Goal: Task Accomplishment & Management: Complete application form

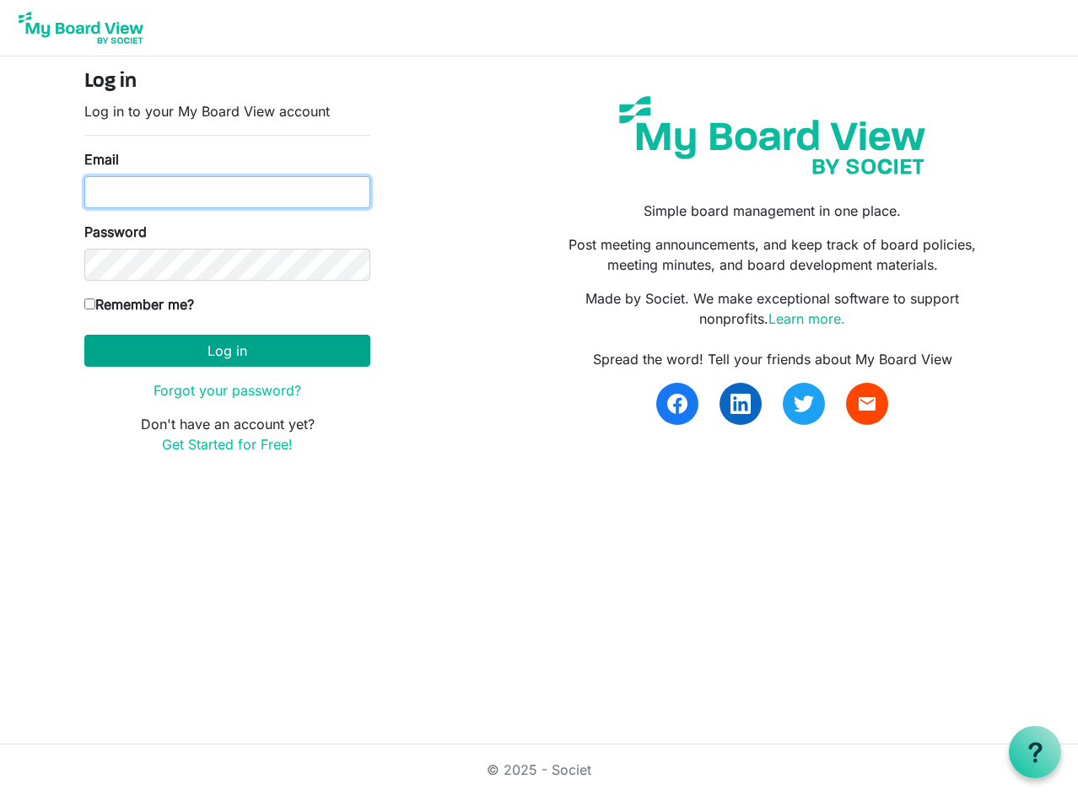
type input "ed@nbis.ca"
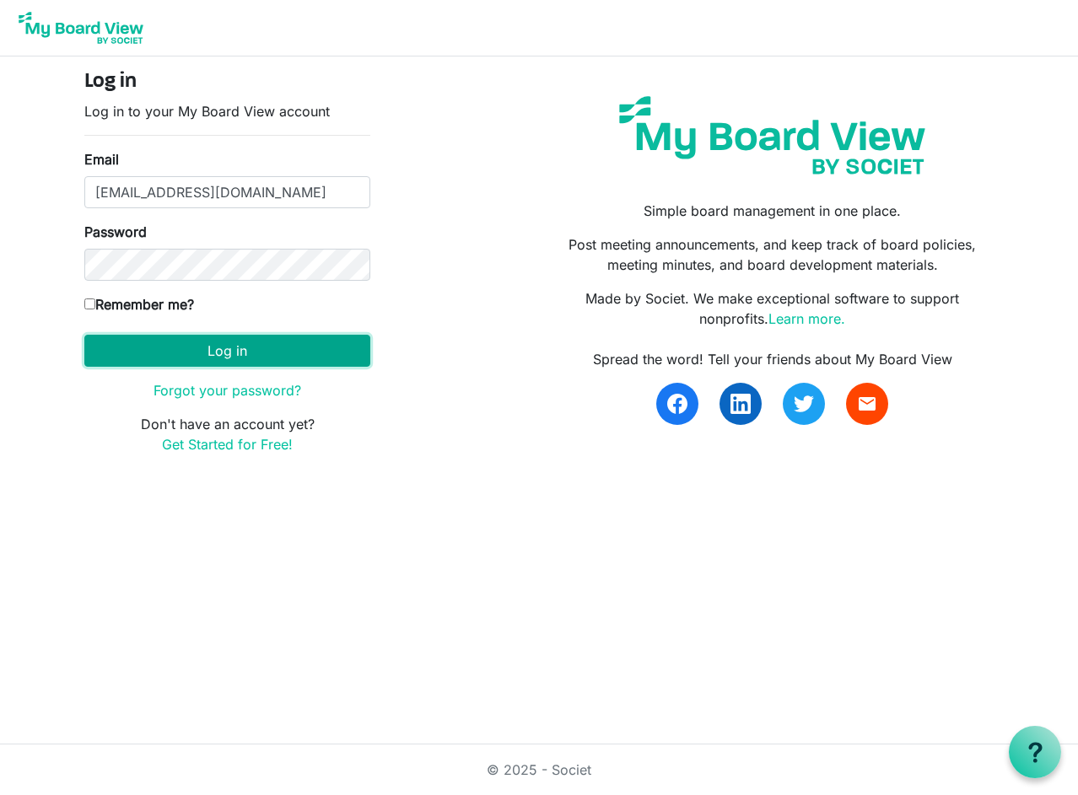
click at [222, 354] on button "Log in" at bounding box center [227, 351] width 286 height 32
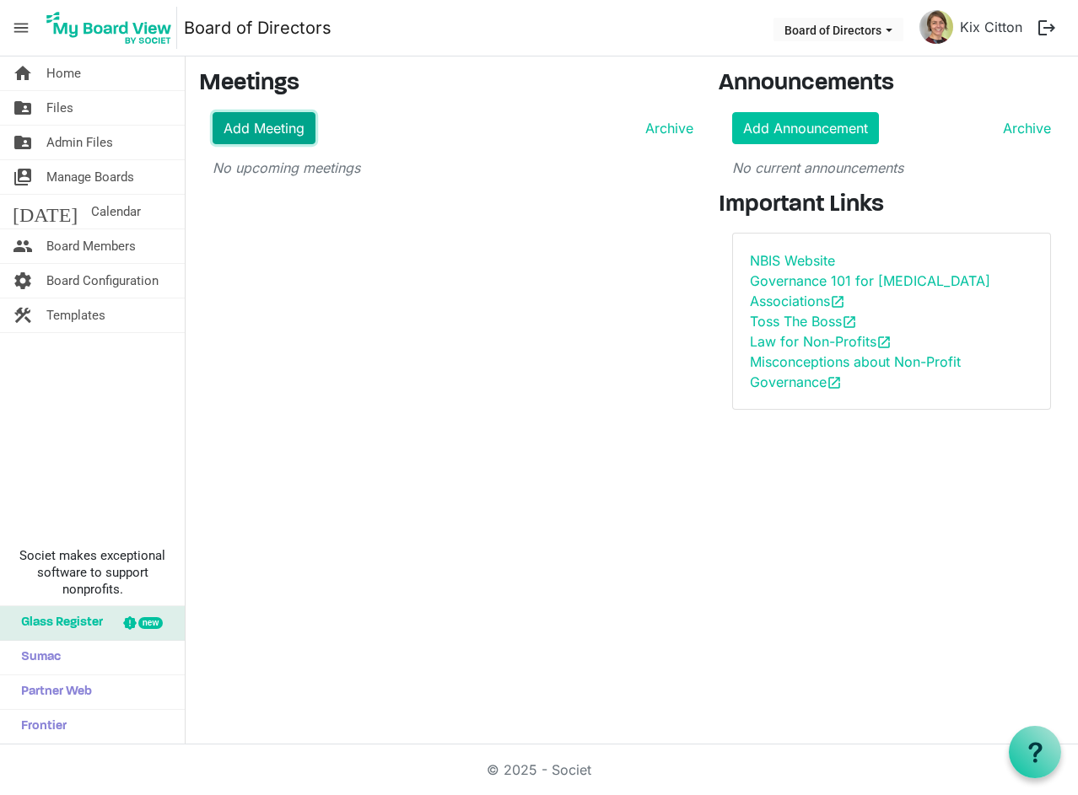
click at [234, 127] on link "Add Meeting" at bounding box center [264, 128] width 103 height 32
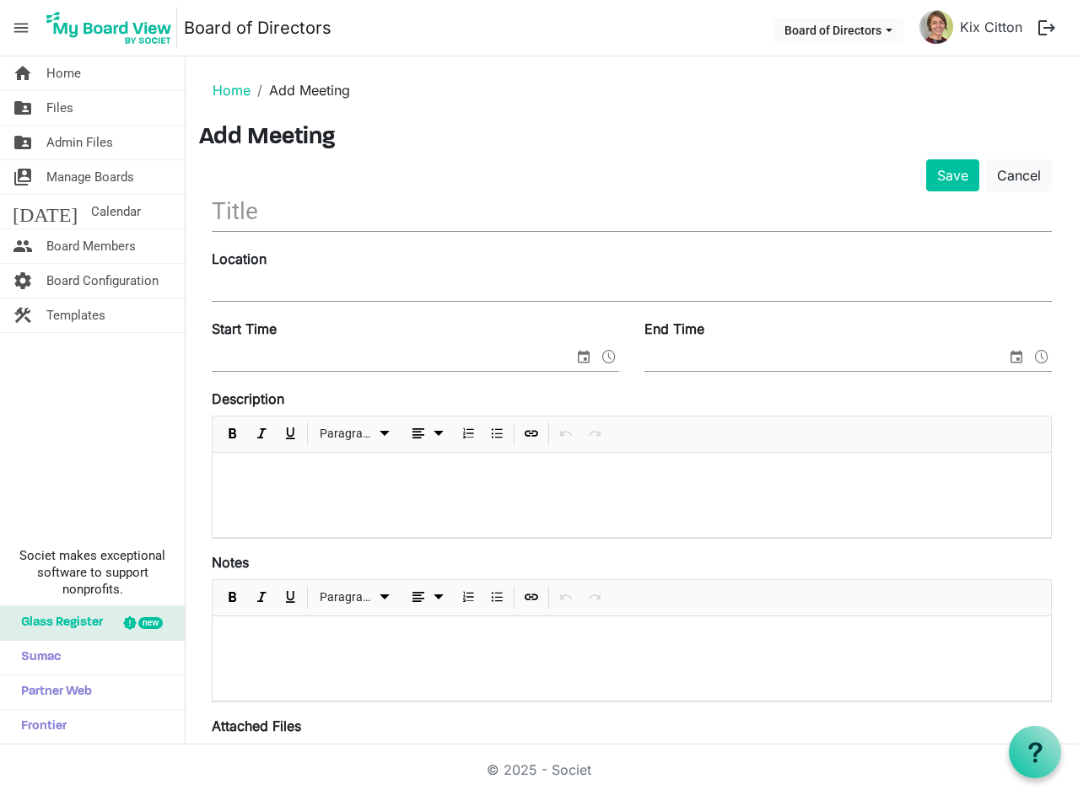
drag, startPoint x: 256, startPoint y: 211, endPoint x: 255, endPoint y: 196, distance: 15.2
click at [255, 202] on input "text" at bounding box center [632, 211] width 840 height 40
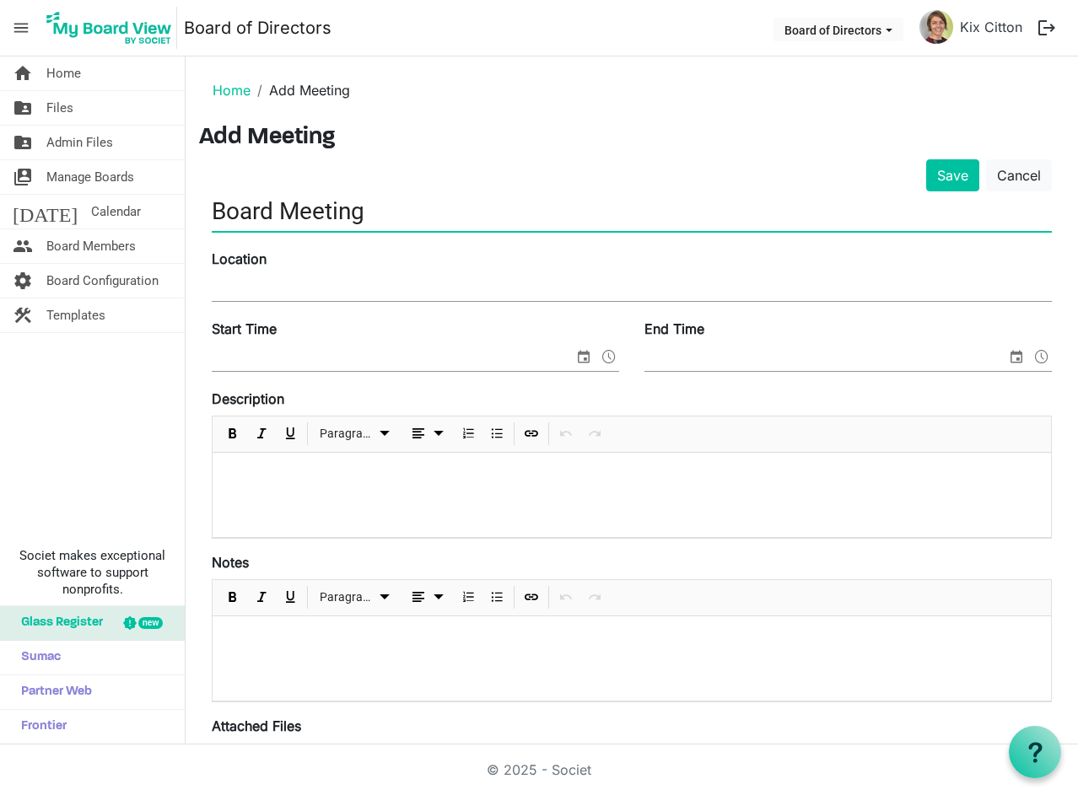
type input "Board Meeting"
click at [329, 275] on div "Location" at bounding box center [631, 277] width 865 height 57
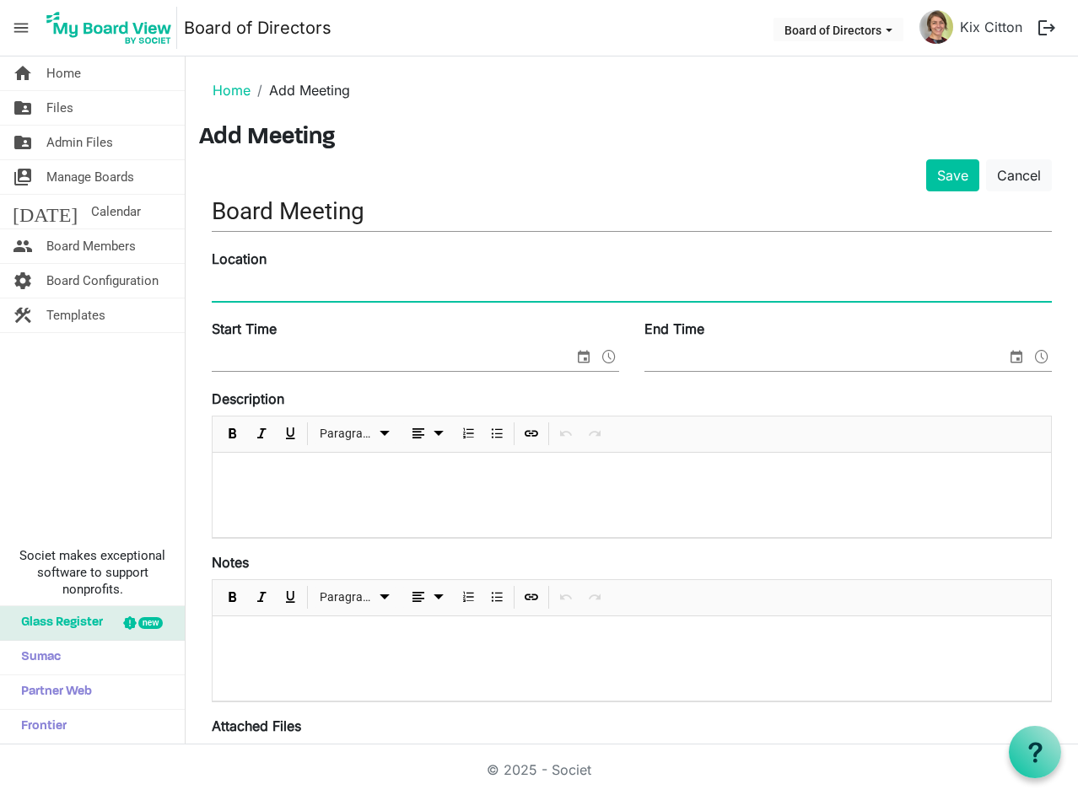
click at [306, 278] on input "Location" at bounding box center [632, 288] width 840 height 25
type input "NBIS Office"
click at [606, 356] on span at bounding box center [609, 357] width 20 height 22
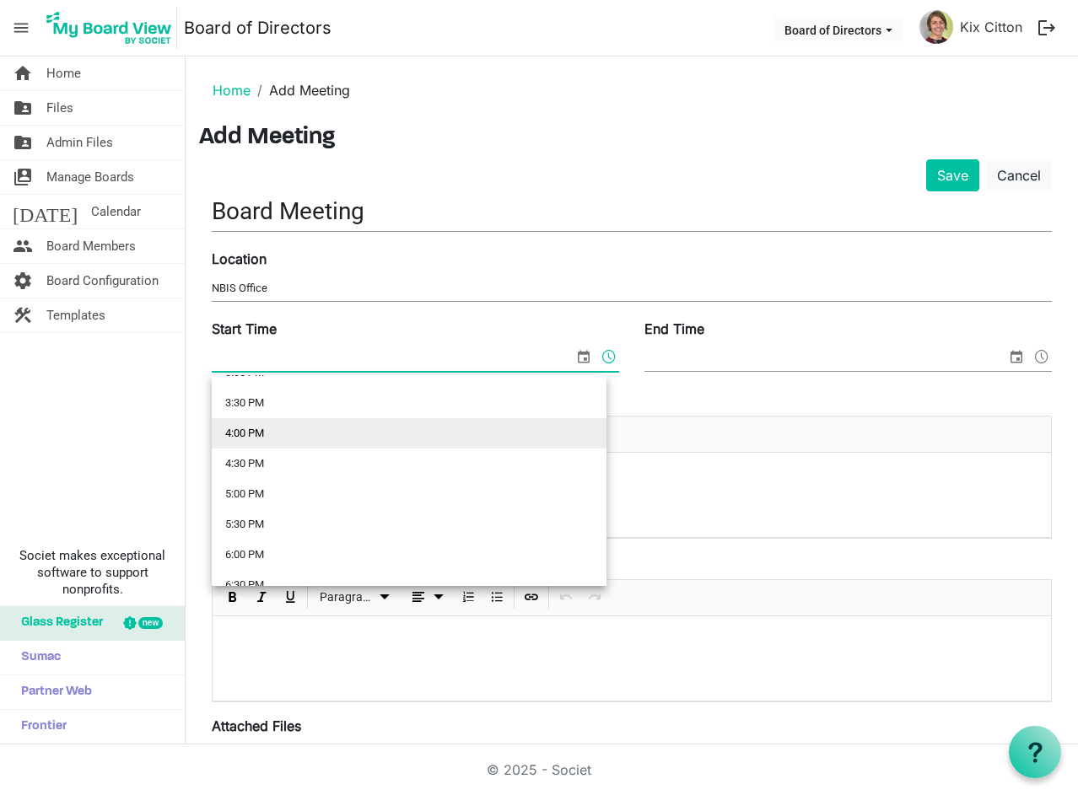
scroll to position [1012, 0]
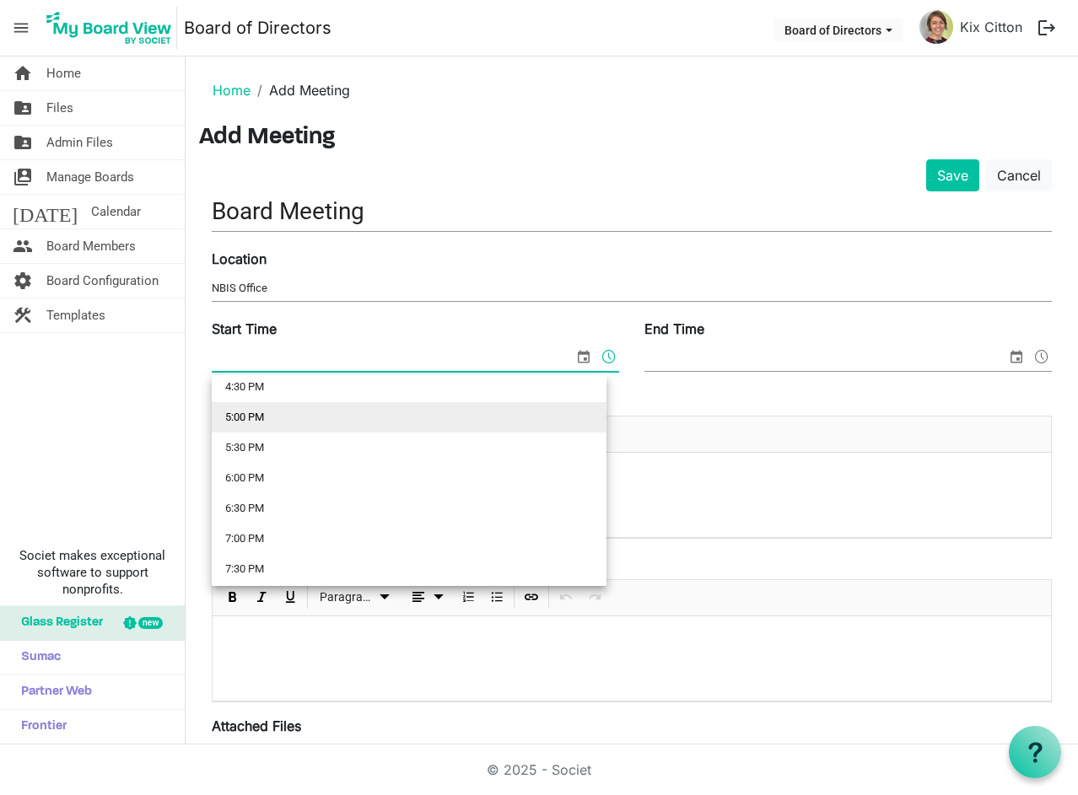
drag, startPoint x: 261, startPoint y: 420, endPoint x: 404, endPoint y: 388, distance: 146.9
click at [271, 420] on li "5:00 PM" at bounding box center [409, 417] width 395 height 30
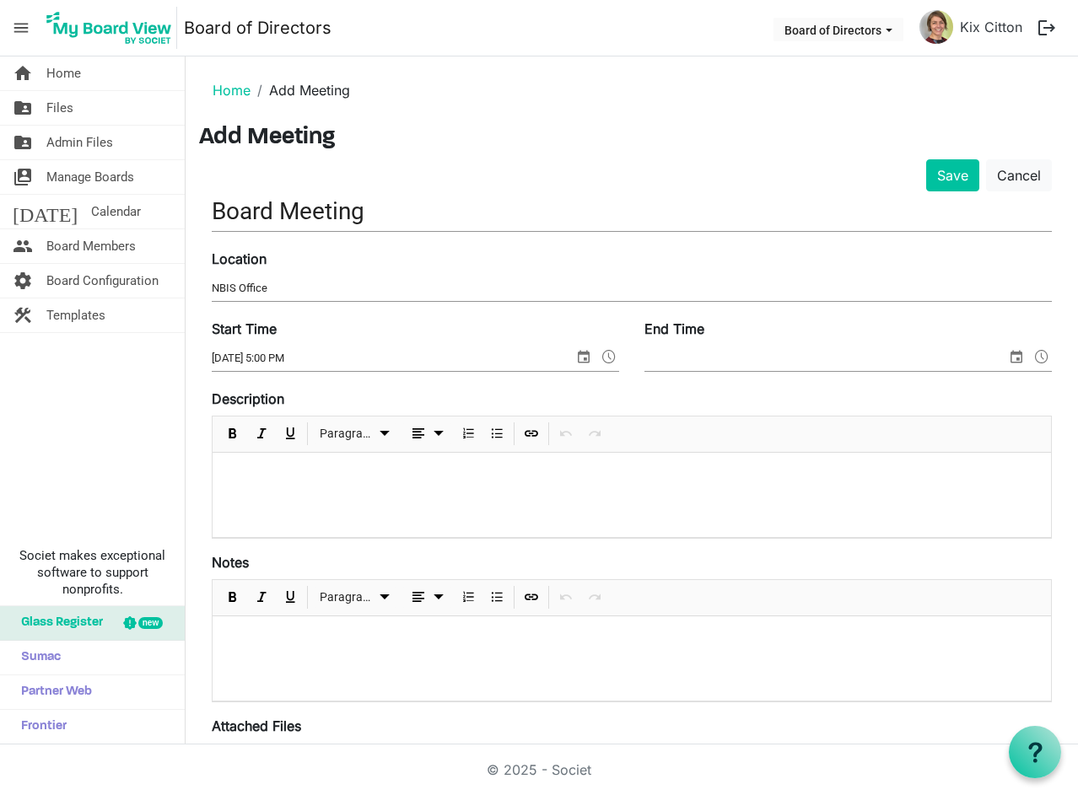
click at [760, 343] on div "End Time" at bounding box center [848, 347] width 433 height 57
click at [575, 355] on span "select" at bounding box center [584, 357] width 20 height 22
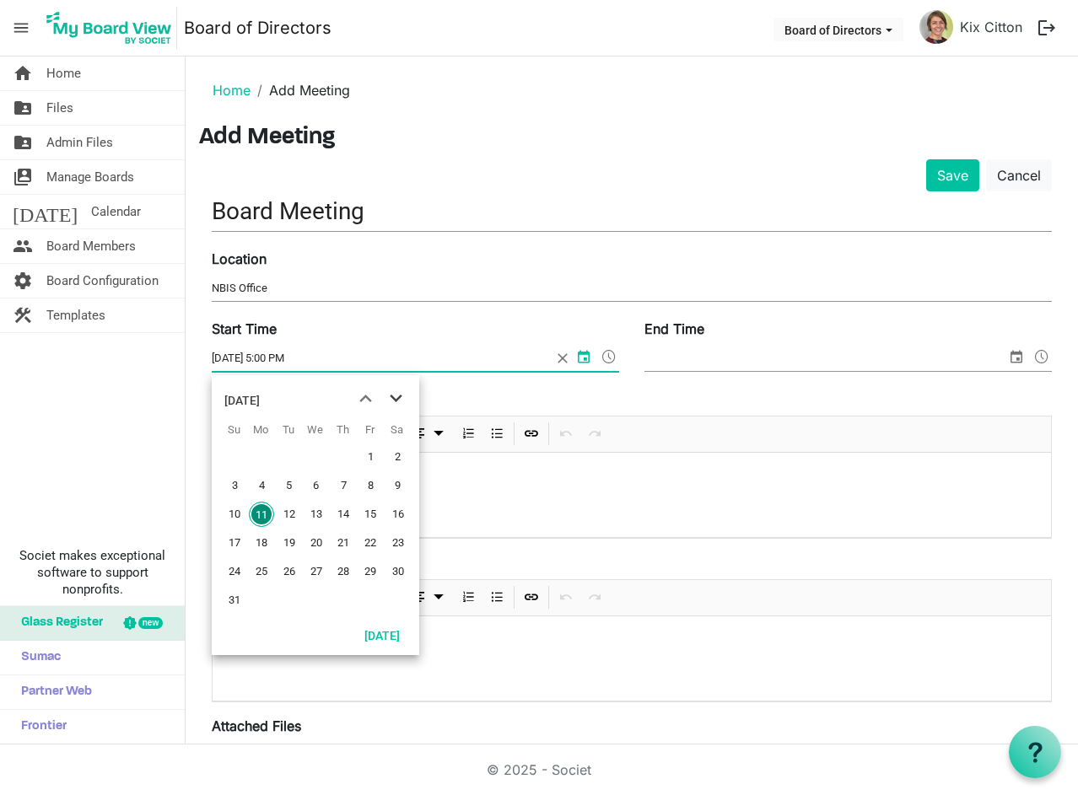
click at [398, 397] on span "next month" at bounding box center [396, 399] width 30 height 30
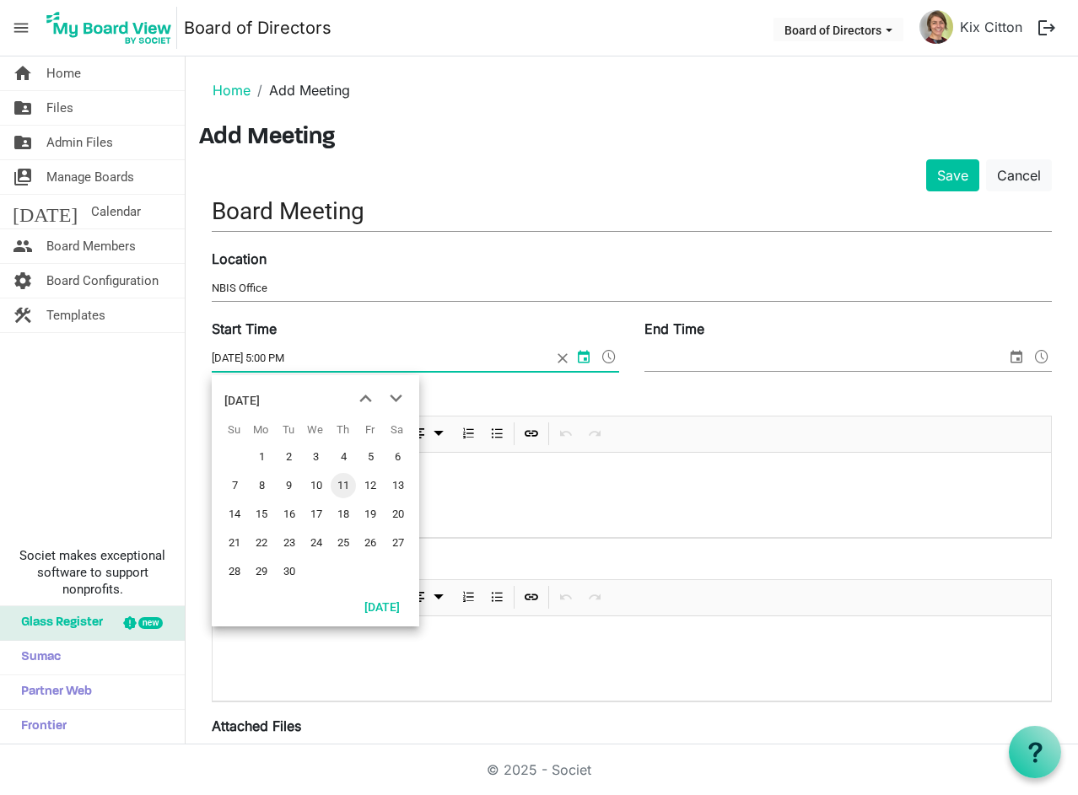
click at [285, 521] on span "16" at bounding box center [289, 514] width 25 height 25
type input "9/16/2025 5:00 PM"
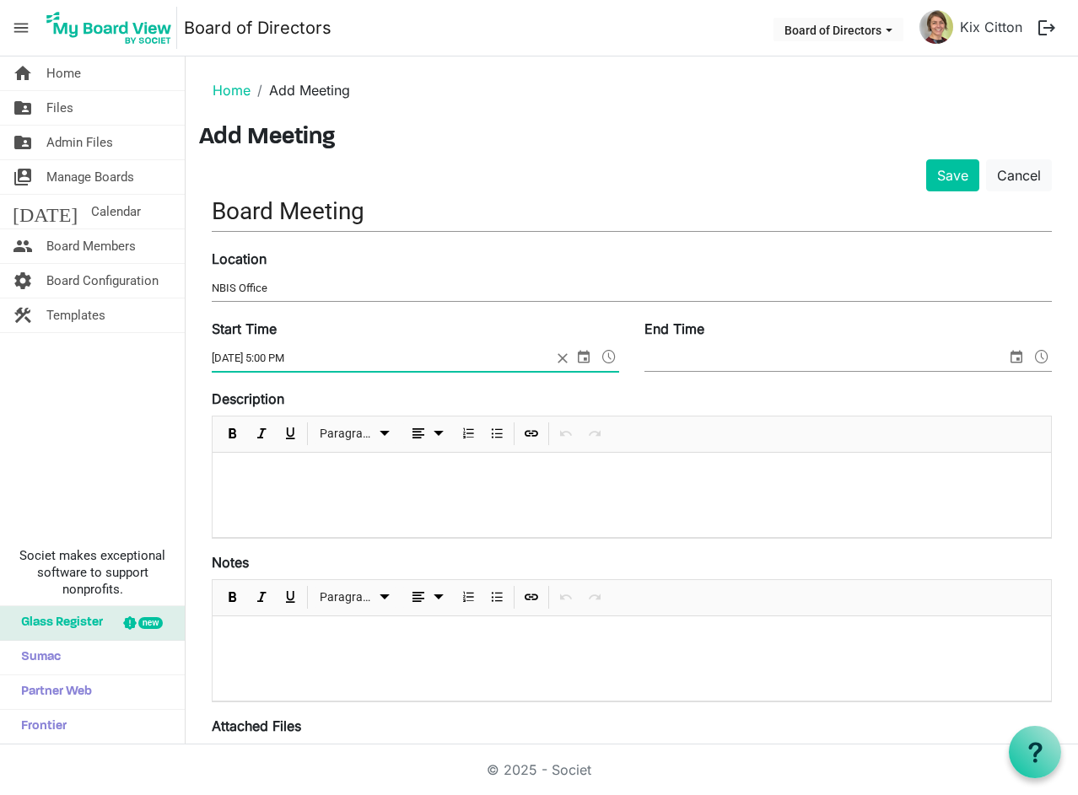
click at [1032, 358] on span at bounding box center [1042, 357] width 20 height 22
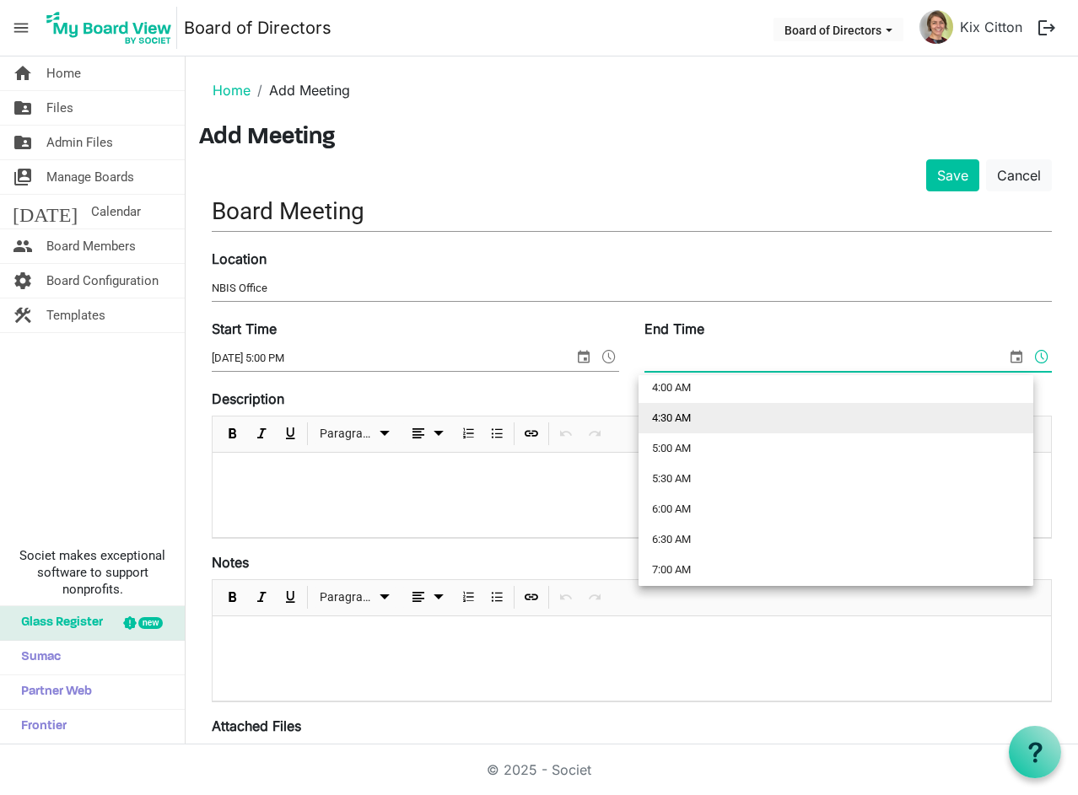
scroll to position [253, 0]
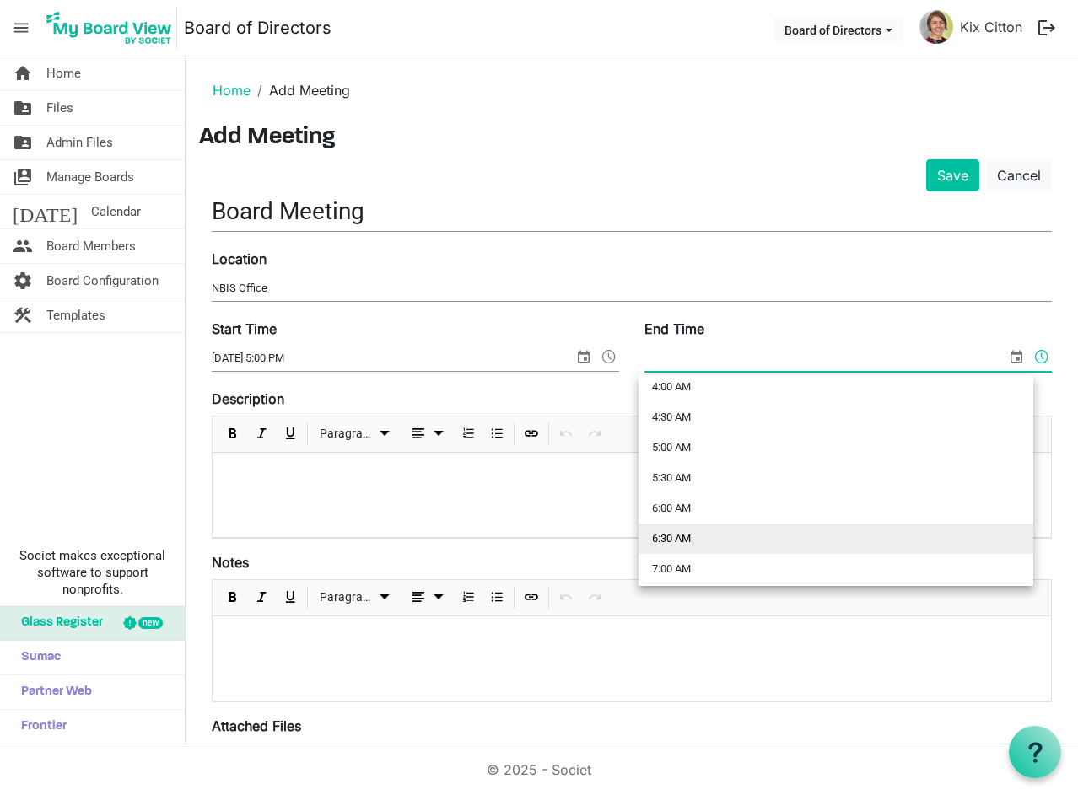
click at [654, 538] on li "6:30 AM" at bounding box center [836, 539] width 395 height 30
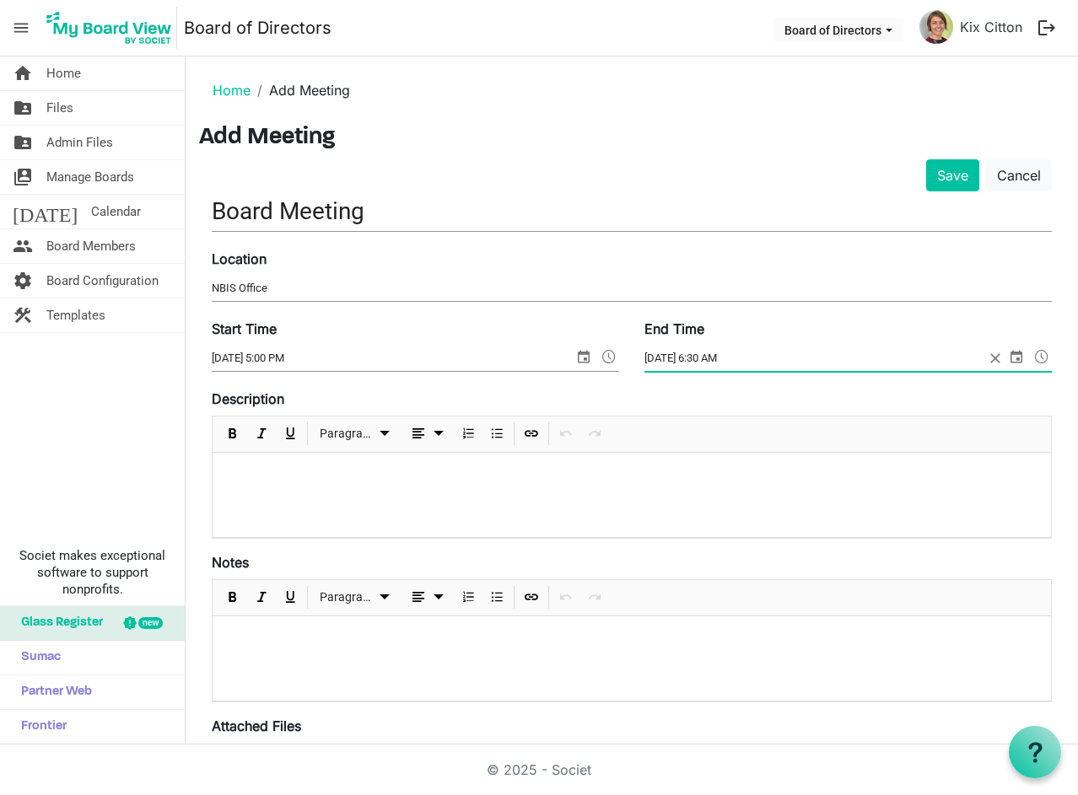
click at [1006, 355] on span "select" at bounding box center [1016, 357] width 20 height 22
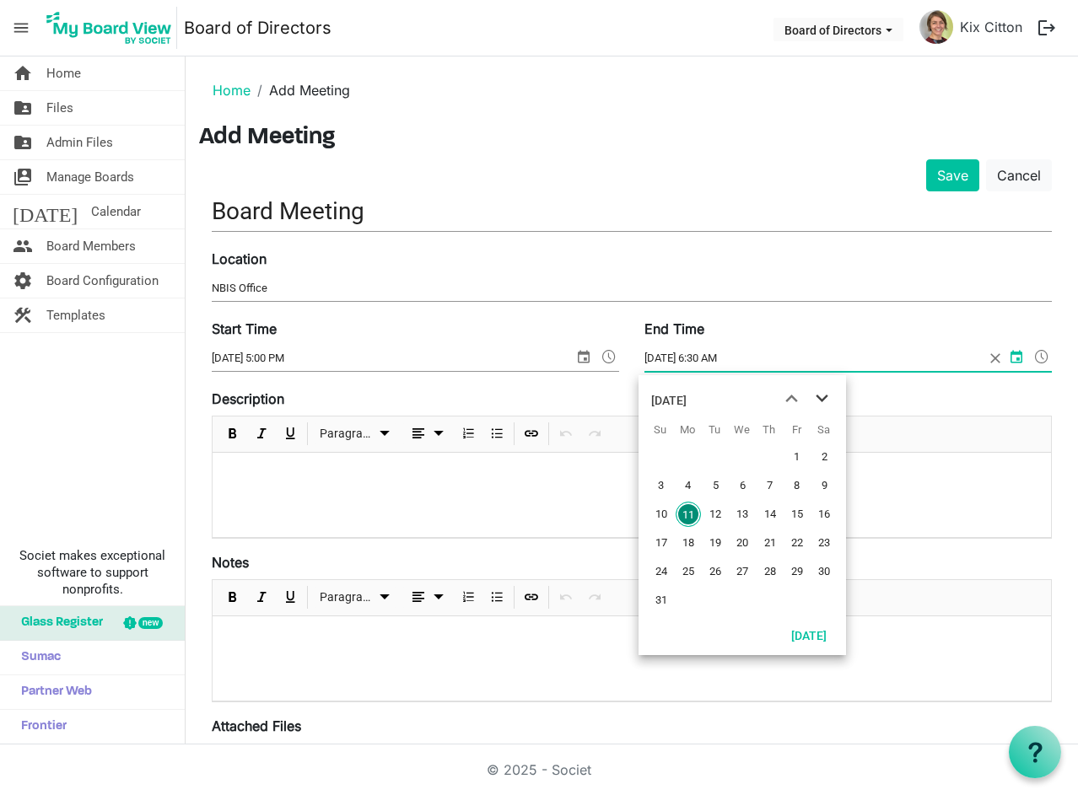
click at [829, 400] on span "next month" at bounding box center [822, 399] width 30 height 30
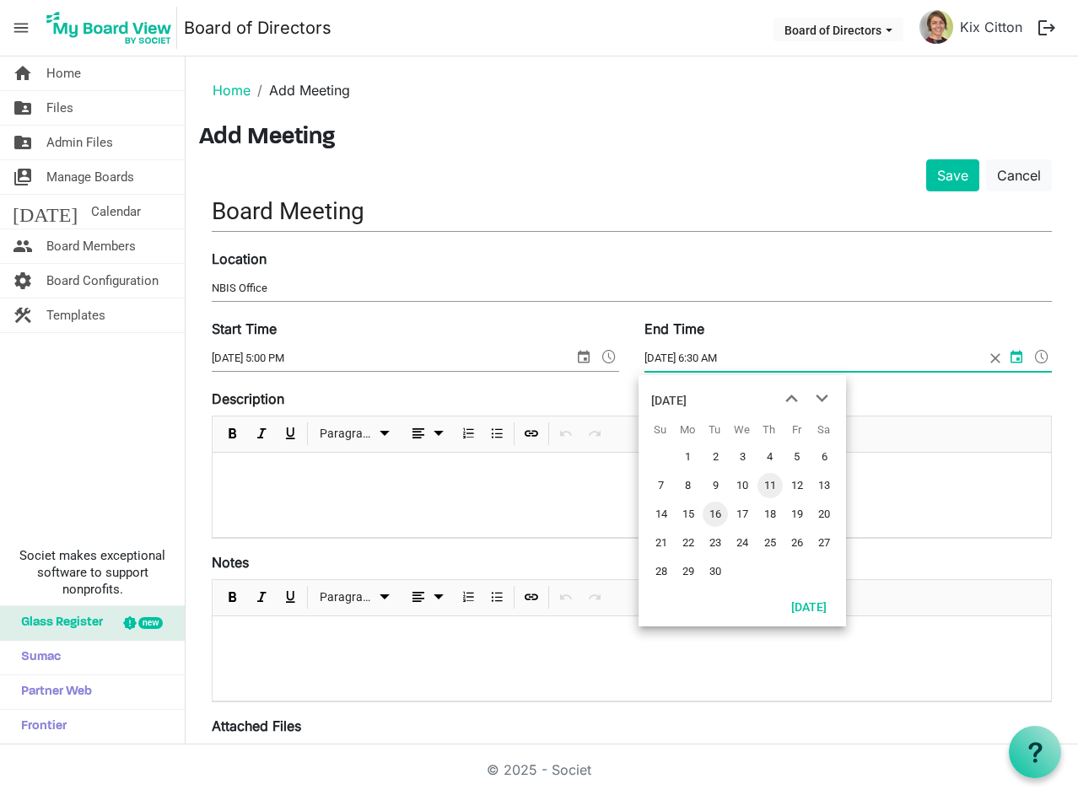
click at [712, 516] on span "16" at bounding box center [715, 514] width 25 height 25
type input "9/16/2025 6:30 AM"
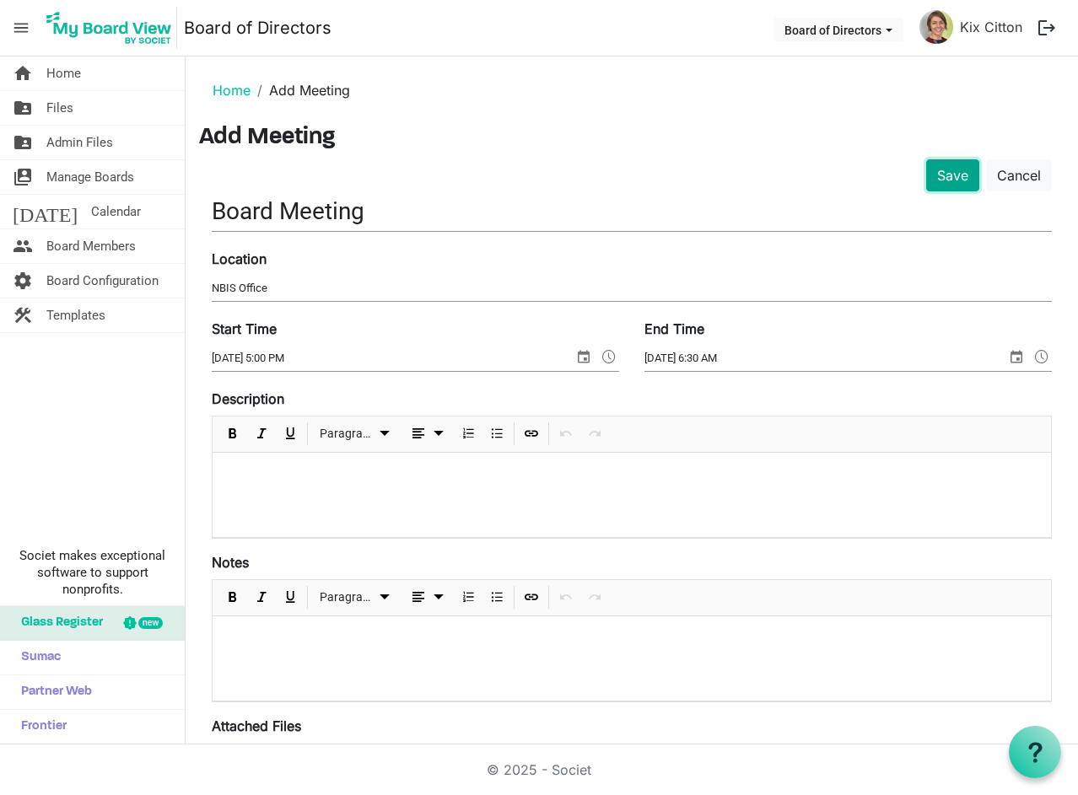
click at [932, 177] on button "Save" at bounding box center [952, 175] width 53 height 32
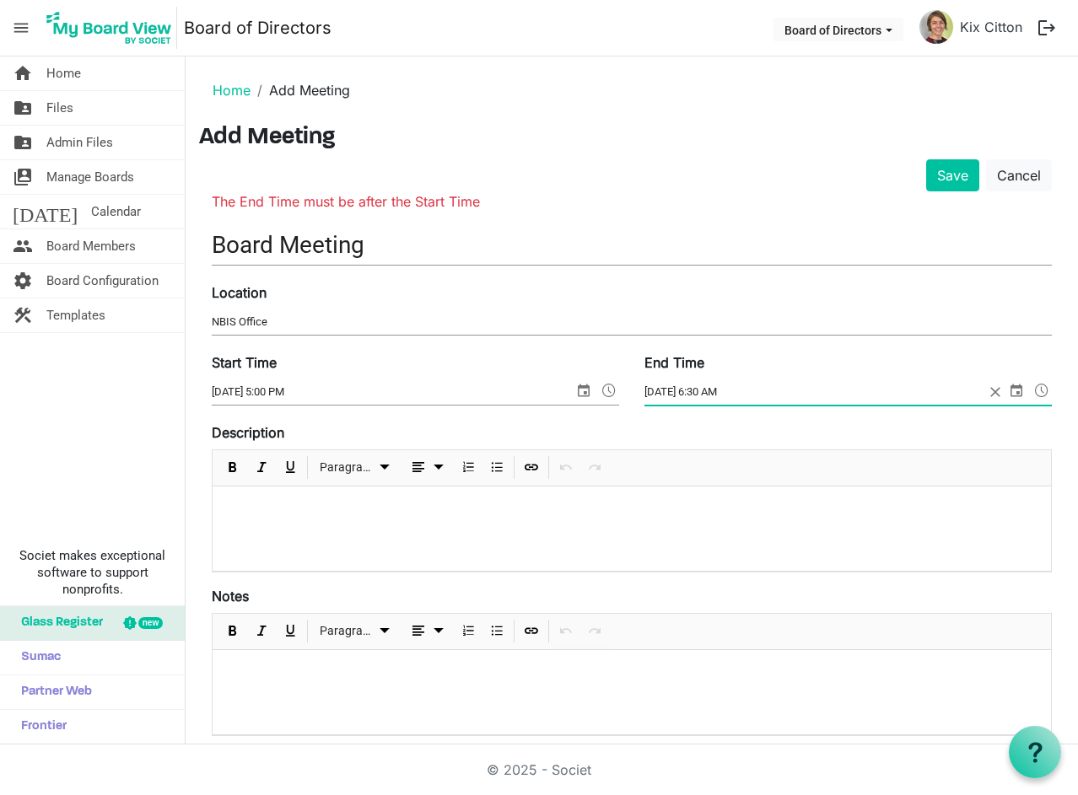
click at [1032, 387] on span at bounding box center [1042, 391] width 20 height 22
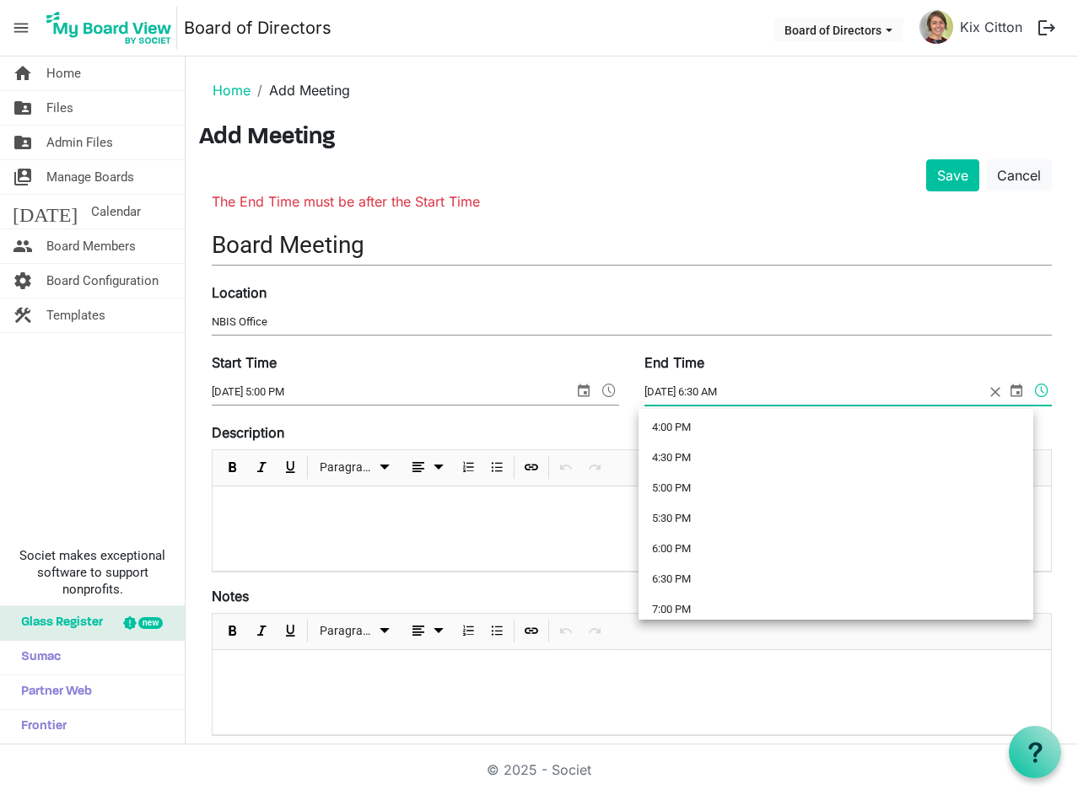
scroll to position [986, 0]
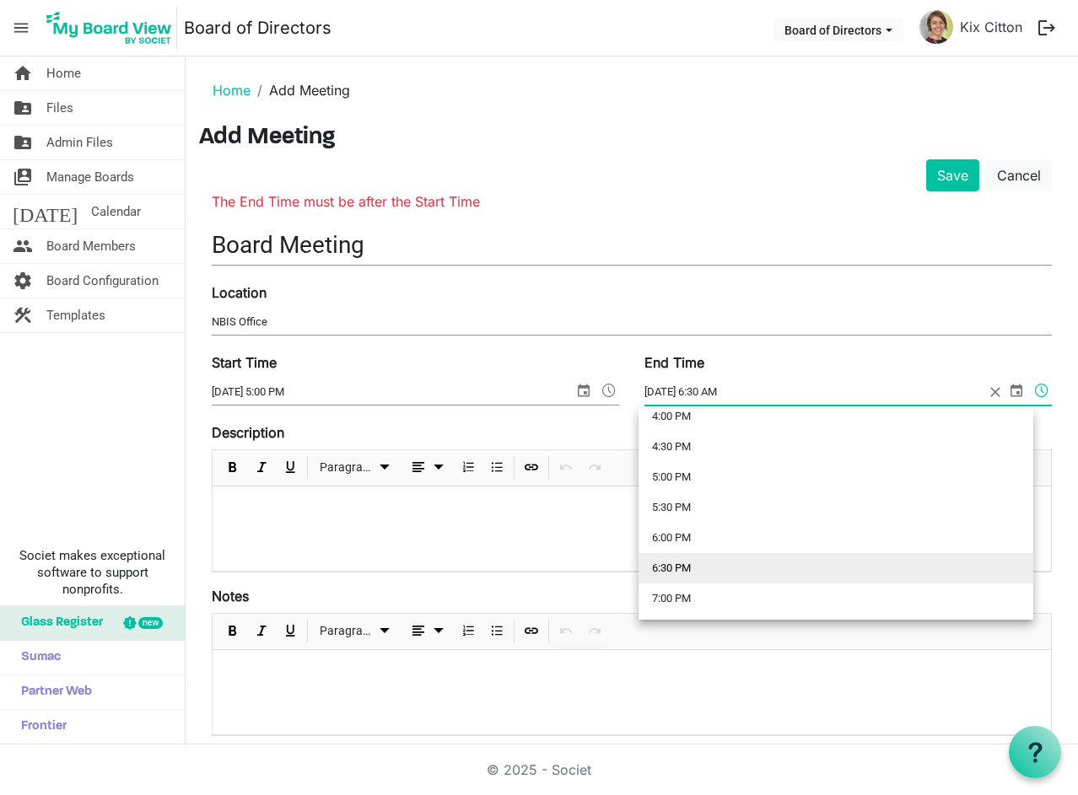
click at [683, 567] on li "6:30 PM" at bounding box center [836, 568] width 395 height 30
type input "[DATE] 6:30 PM"
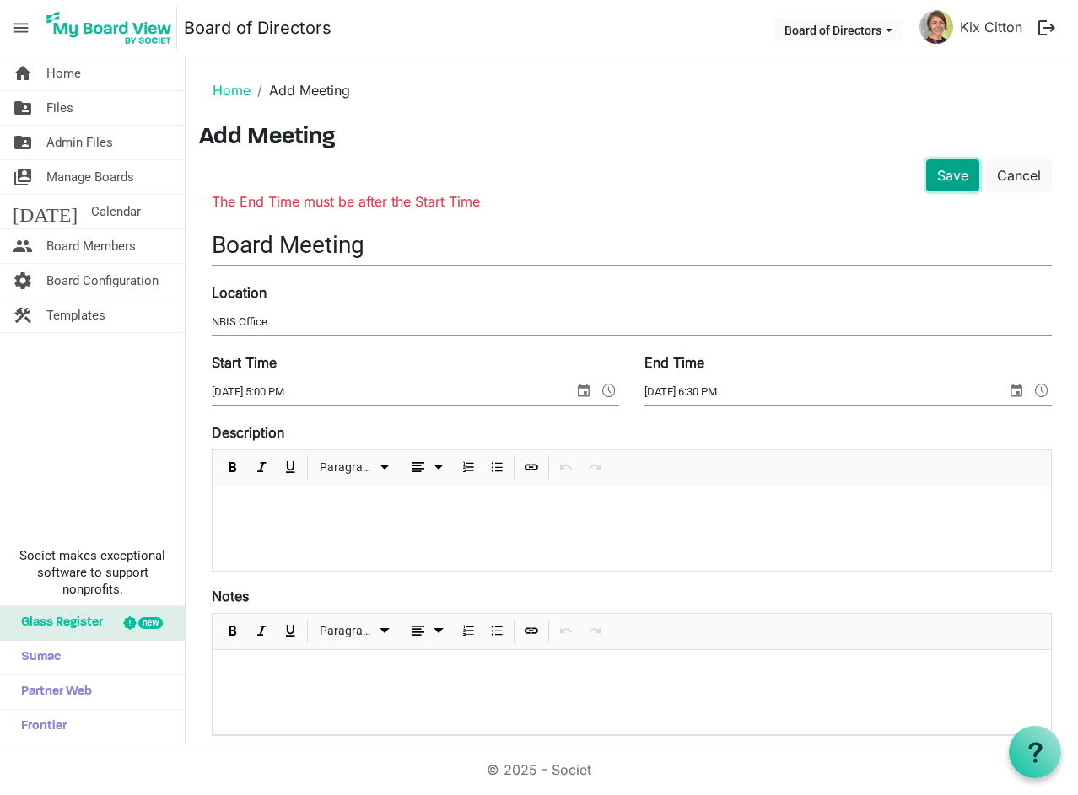
click at [946, 177] on button "Save" at bounding box center [952, 175] width 53 height 32
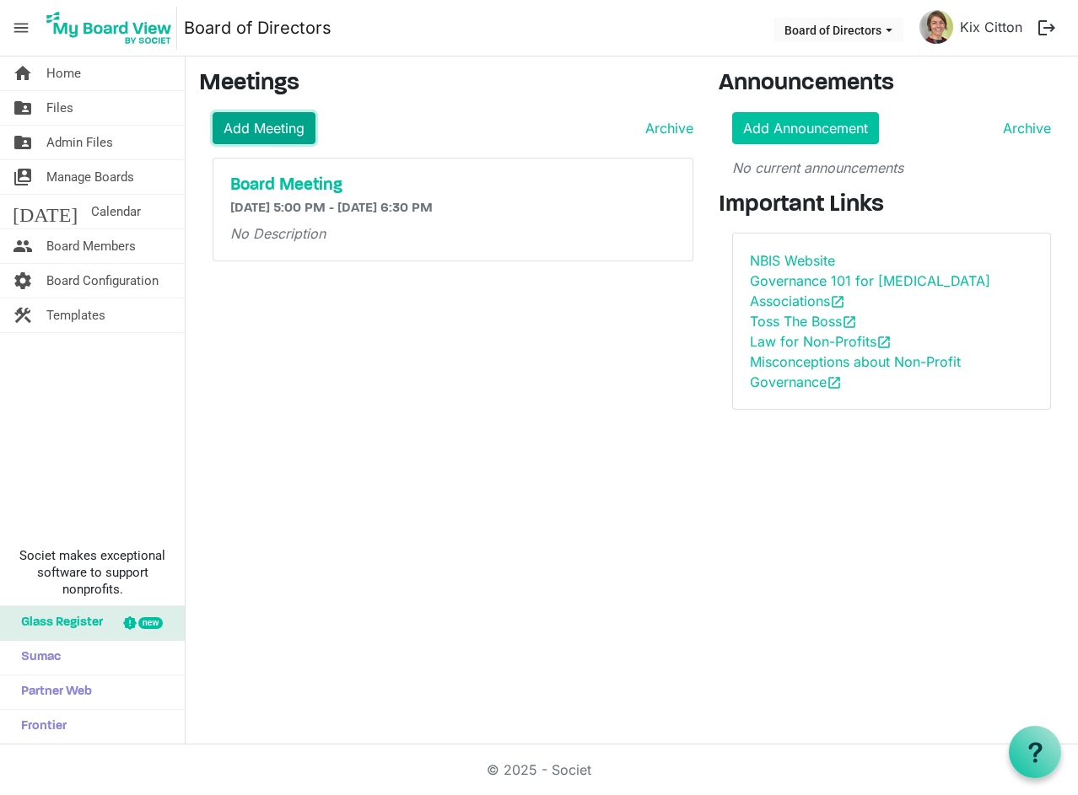
click at [261, 130] on link "Add Meeting" at bounding box center [264, 128] width 103 height 32
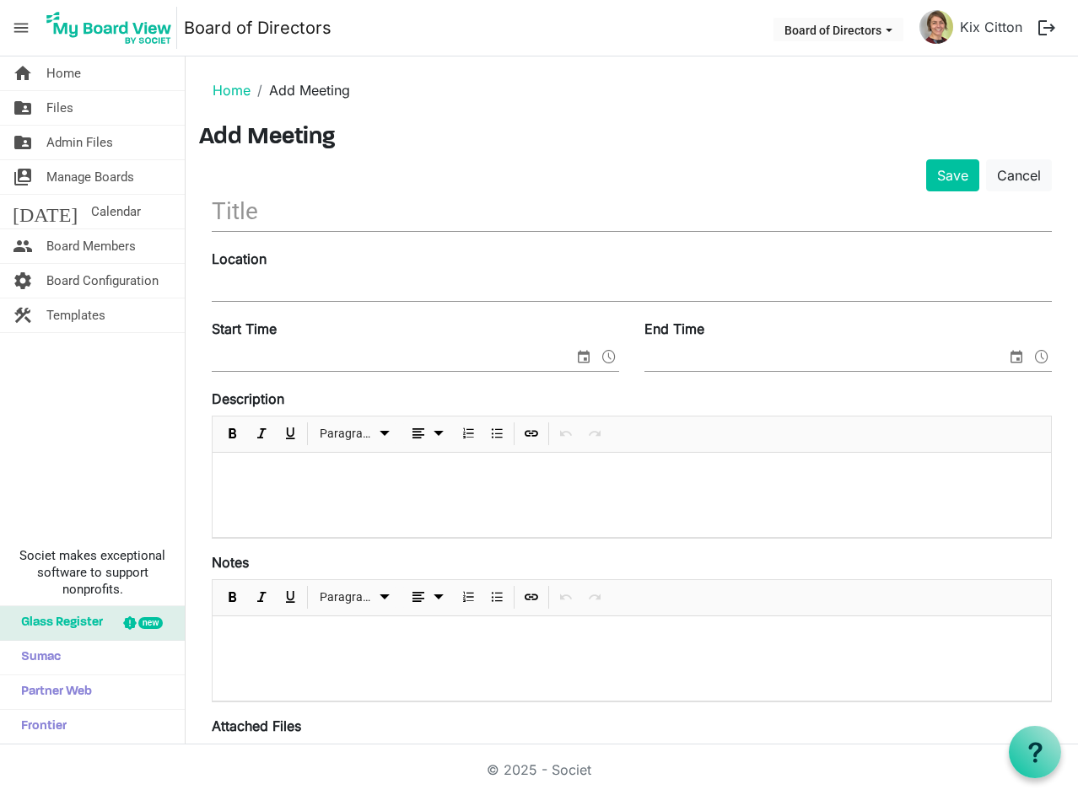
click at [271, 214] on input "text" at bounding box center [632, 211] width 840 height 40
type input "Toss the Boss"
click at [289, 272] on div "Location" at bounding box center [631, 277] width 865 height 57
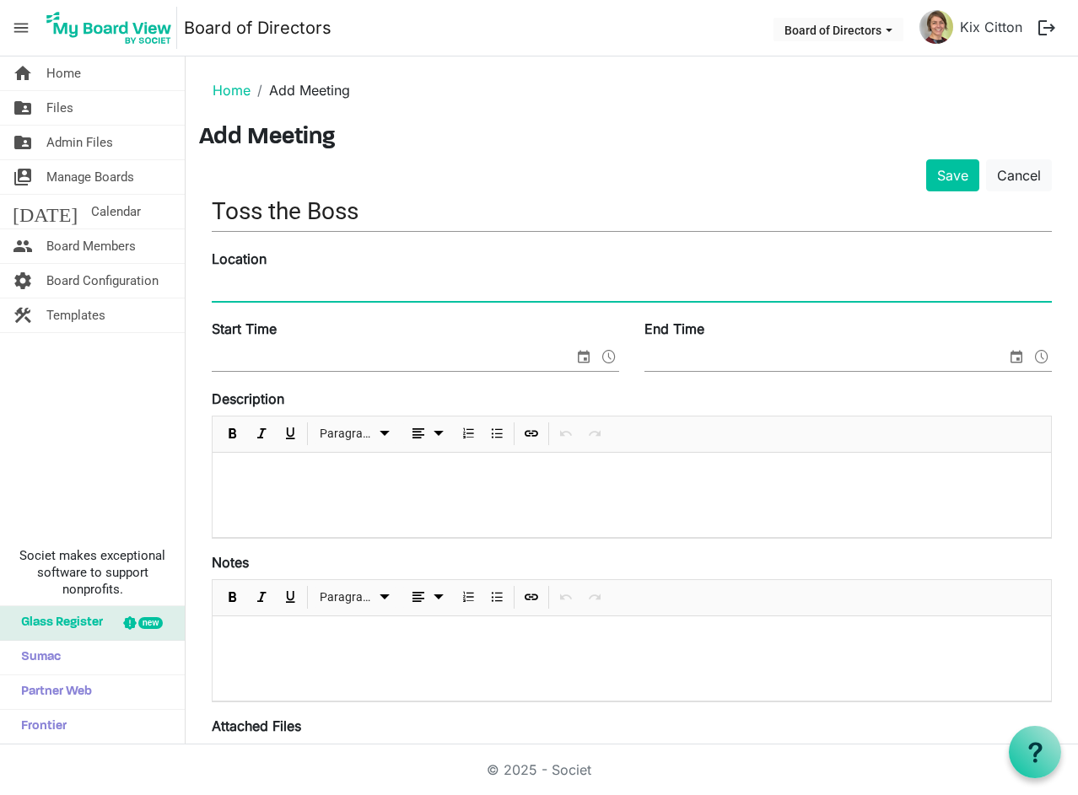
click at [282, 290] on input "Location" at bounding box center [632, 288] width 840 height 25
type input "WildPlay Nanaimo"
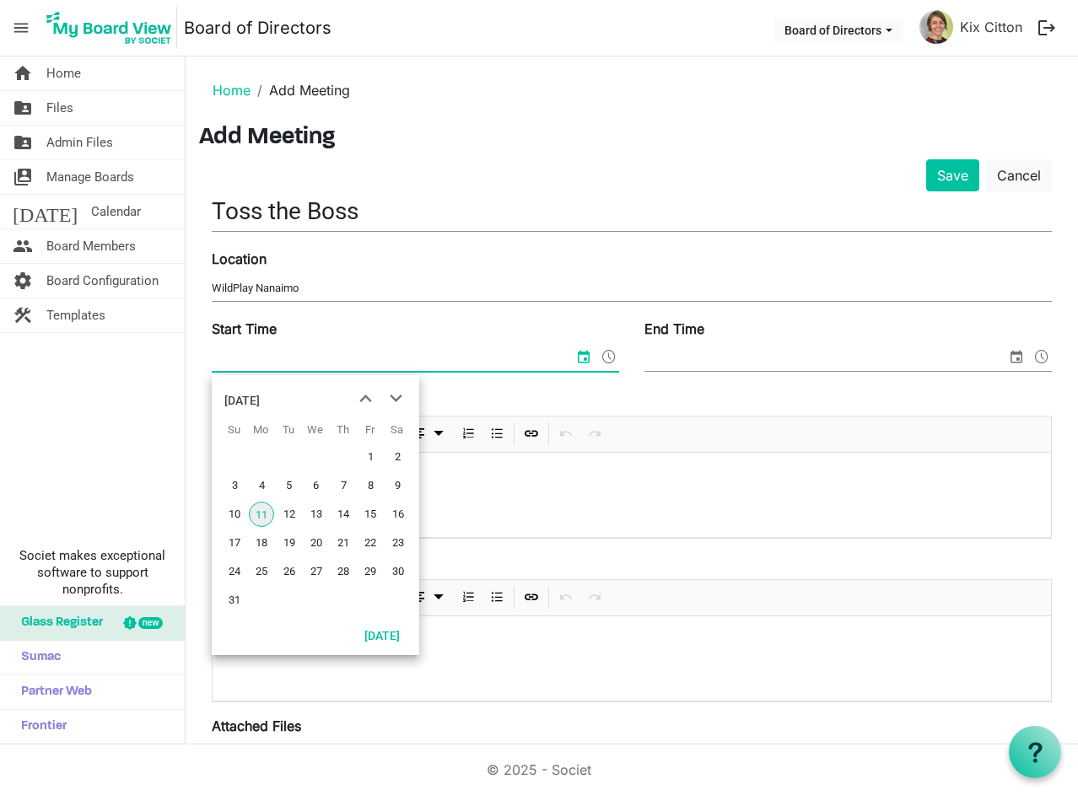
click at [278, 364] on input "Start Time" at bounding box center [393, 358] width 362 height 25
click at [602, 360] on span at bounding box center [609, 357] width 20 height 22
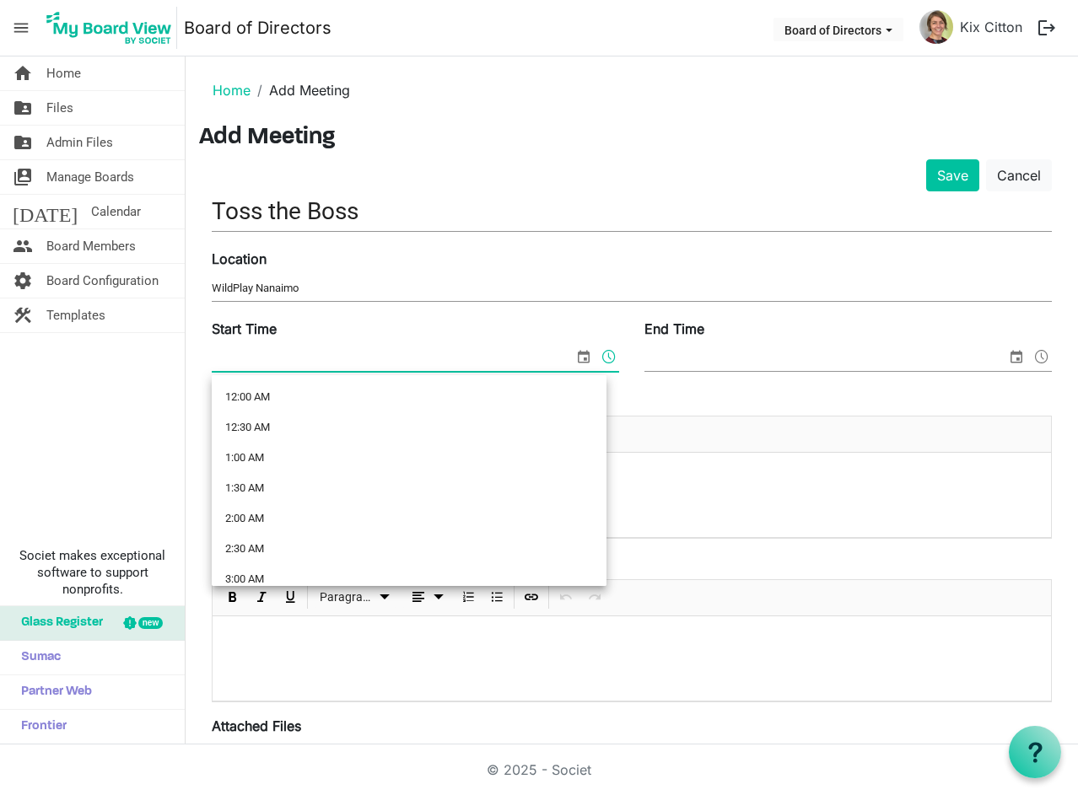
click at [574, 358] on span "select" at bounding box center [584, 357] width 20 height 22
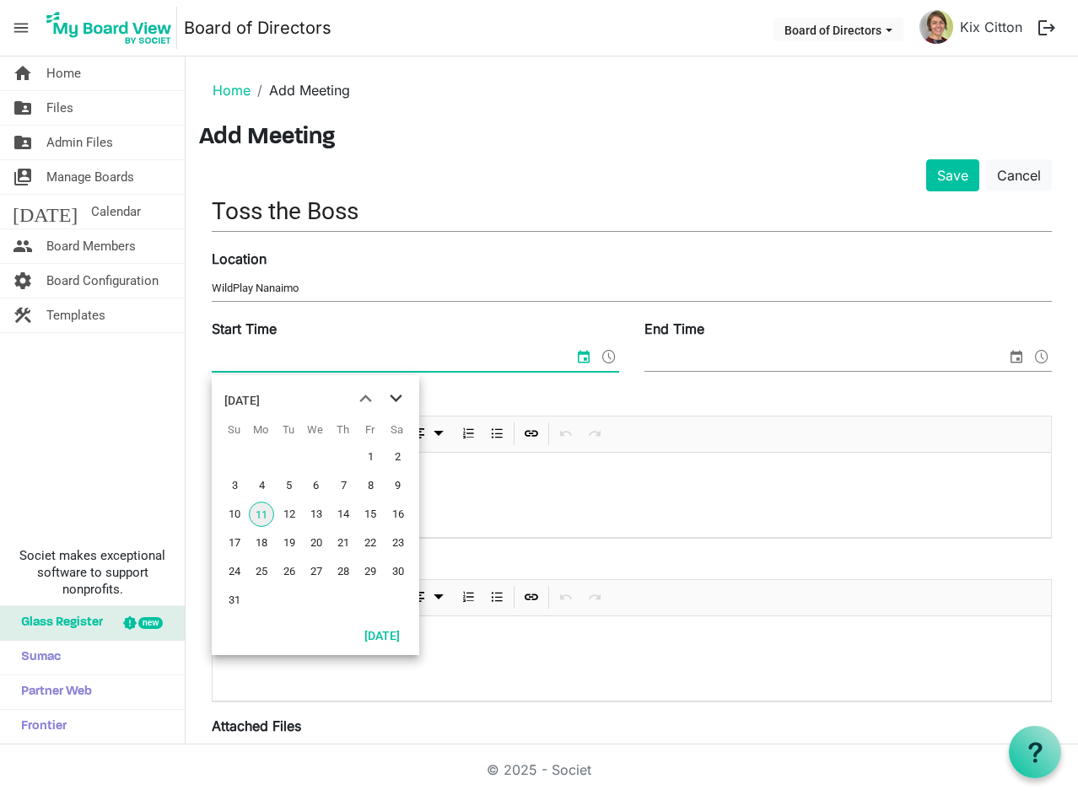
click at [388, 399] on span "next month" at bounding box center [396, 399] width 30 height 30
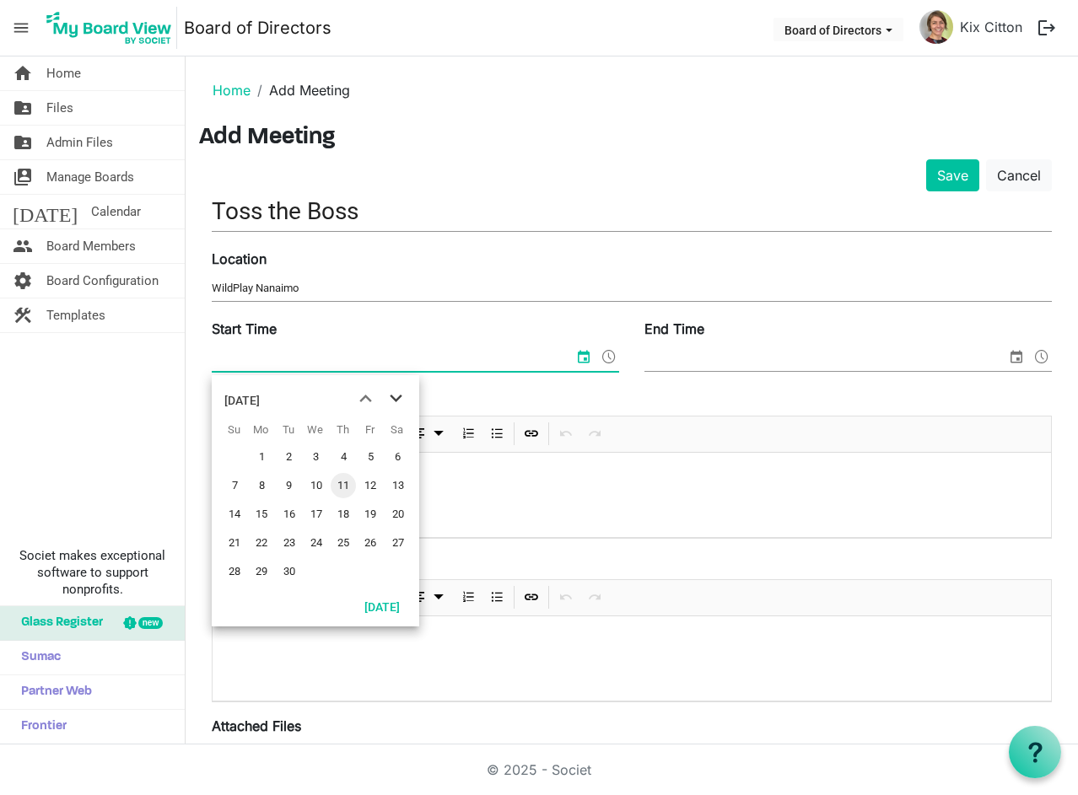
click at [400, 396] on span "next month" at bounding box center [396, 399] width 30 height 30
click at [371, 460] on span "3" at bounding box center [370, 457] width 25 height 25
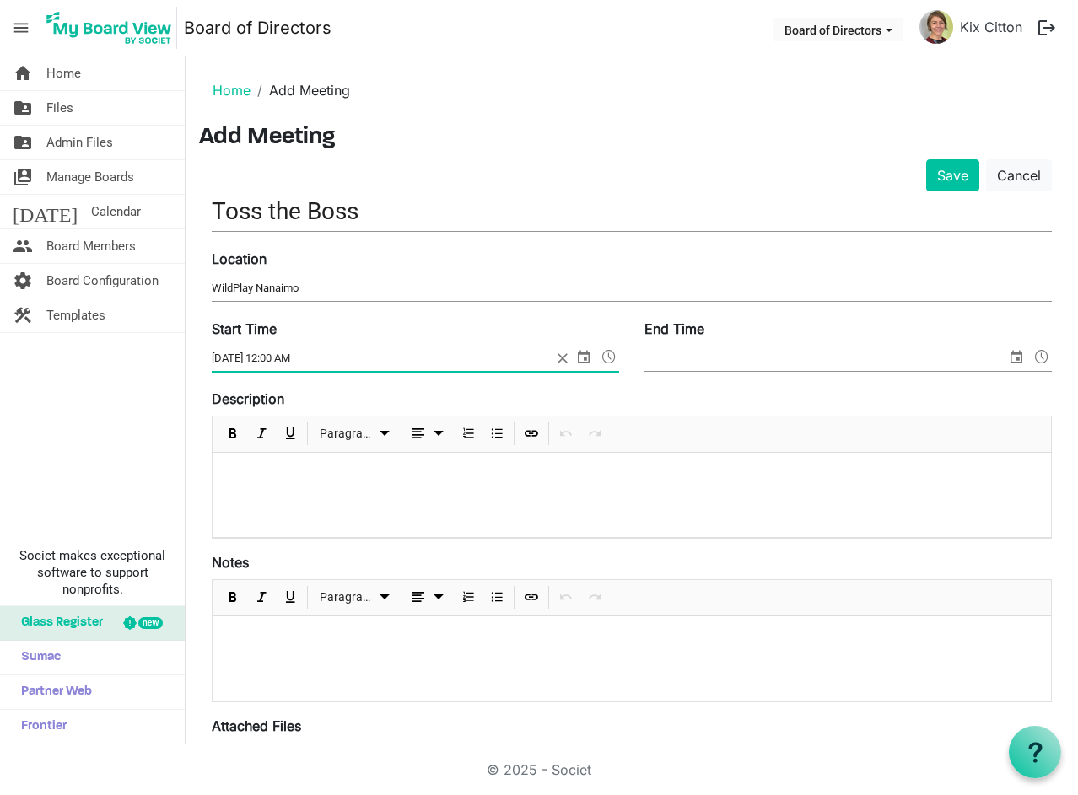
click at [604, 358] on span at bounding box center [609, 357] width 20 height 22
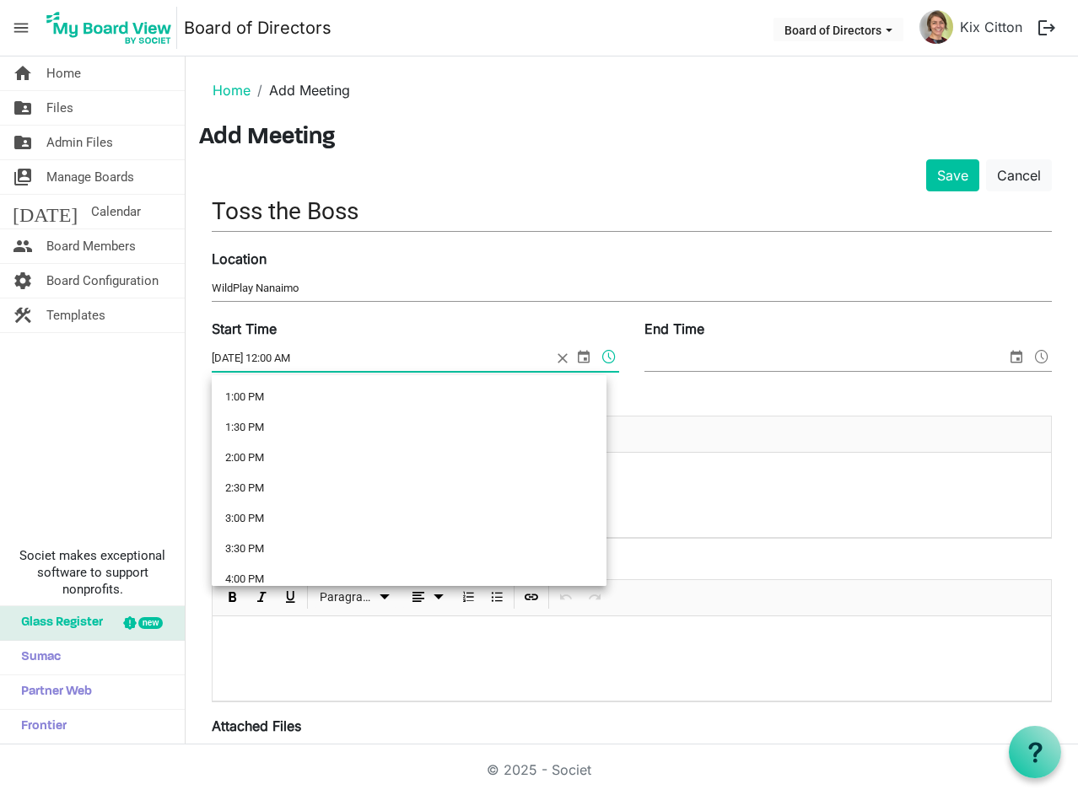
scroll to position [759, 0]
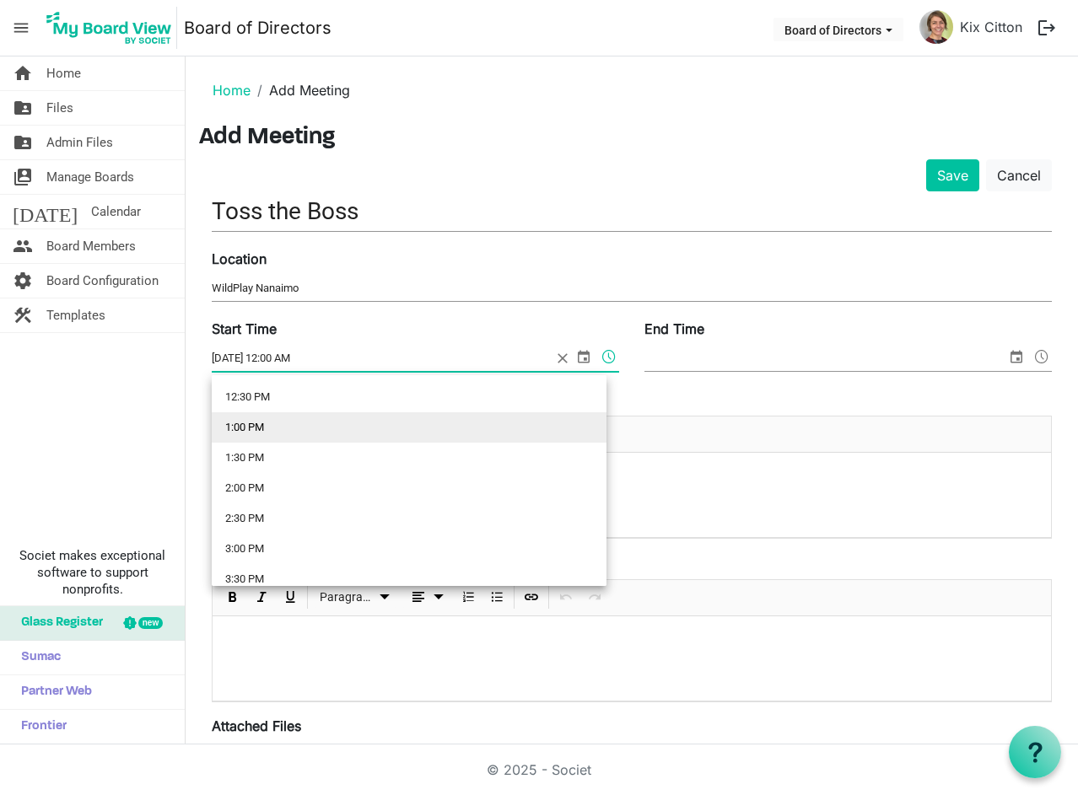
drag, startPoint x: 261, startPoint y: 426, endPoint x: 351, endPoint y: 428, distance: 89.4
click at [267, 427] on li "1:00 PM" at bounding box center [409, 427] width 395 height 30
type input "10/3/2025 1:00 PM"
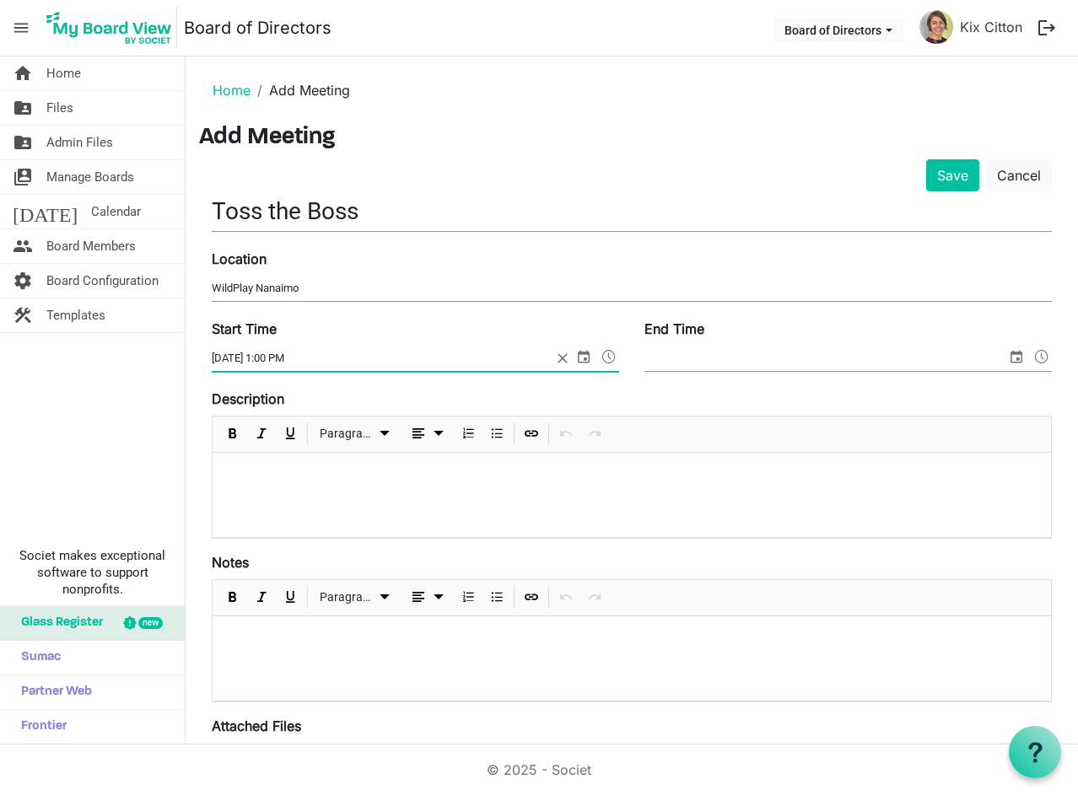
click at [1006, 357] on span "select" at bounding box center [1016, 357] width 20 height 22
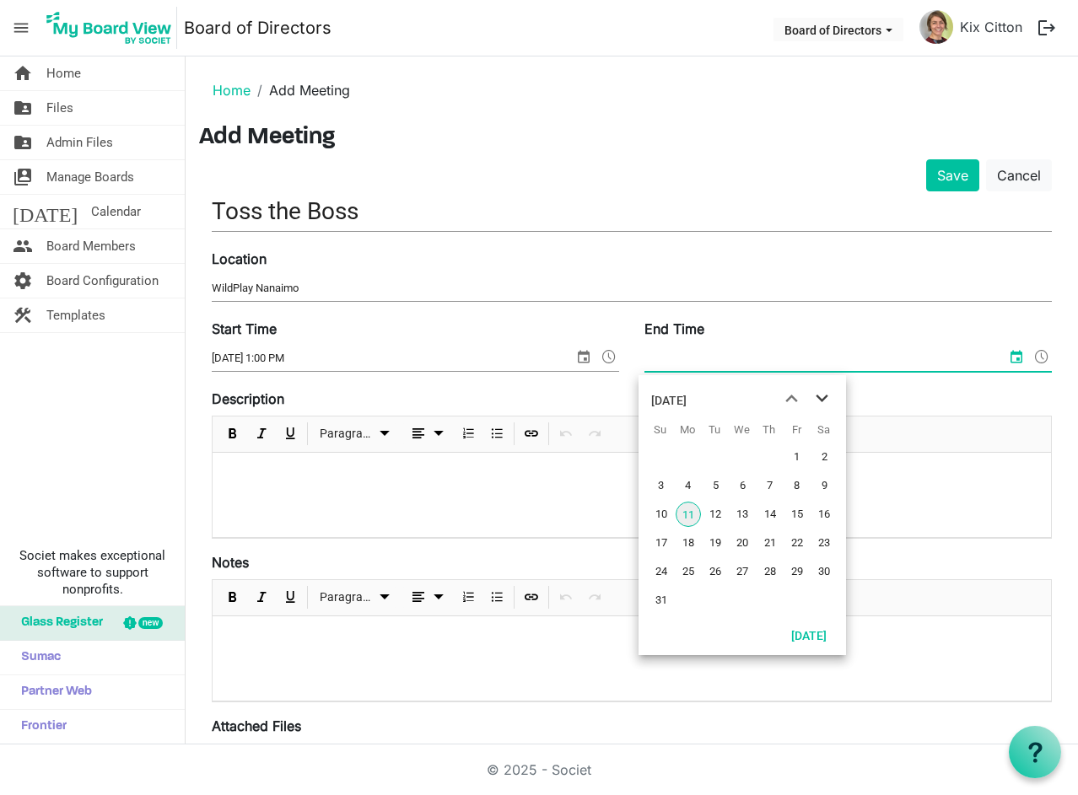
click at [831, 394] on span "next month" at bounding box center [822, 399] width 30 height 30
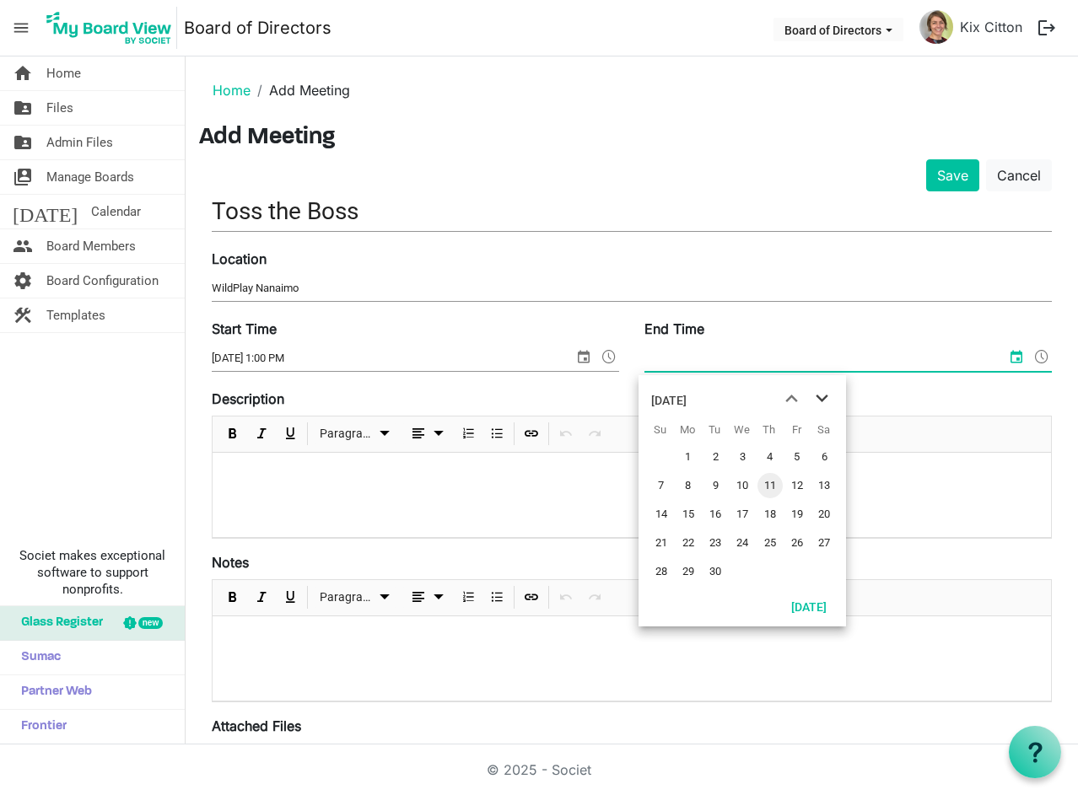
click at [821, 393] on span "next month" at bounding box center [822, 399] width 30 height 30
drag, startPoint x: 789, startPoint y: 453, endPoint x: 838, endPoint y: 419, distance: 59.4
click at [797, 453] on span "3" at bounding box center [796, 457] width 25 height 25
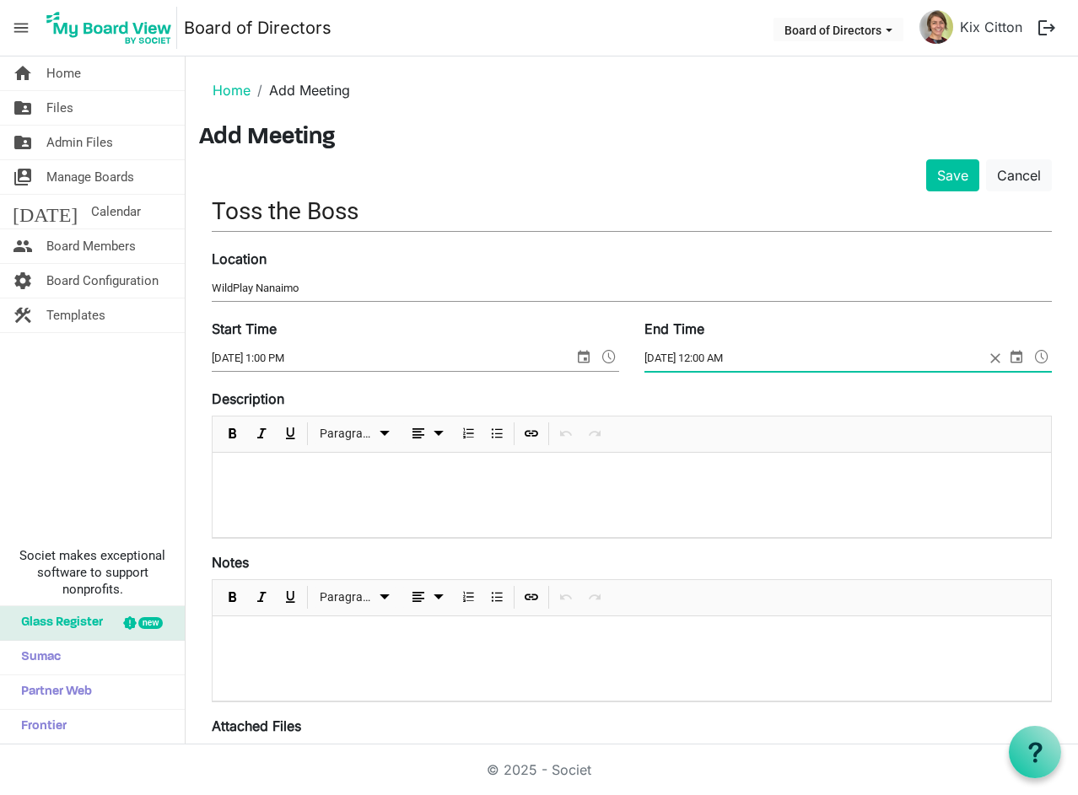
click at [1032, 355] on span at bounding box center [1042, 357] width 20 height 22
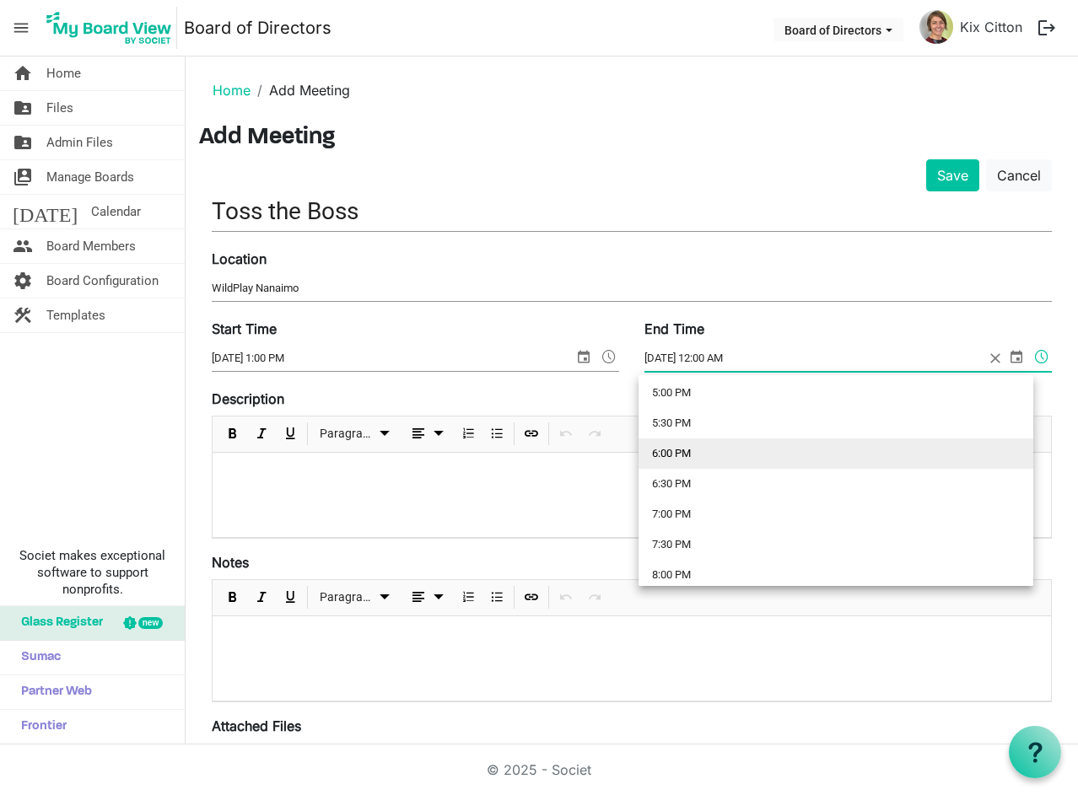
scroll to position [1007, 0]
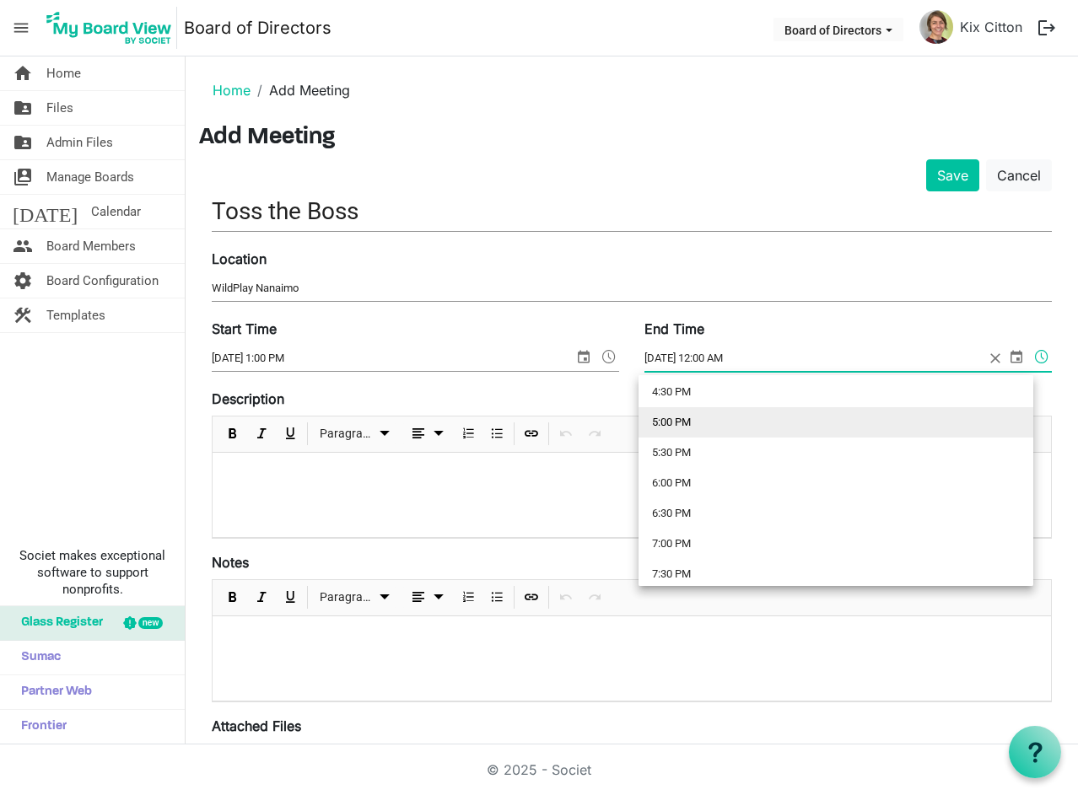
click at [681, 417] on li "5:00 PM" at bounding box center [836, 422] width 395 height 30
type input "10/3/2025 5:00 PM"
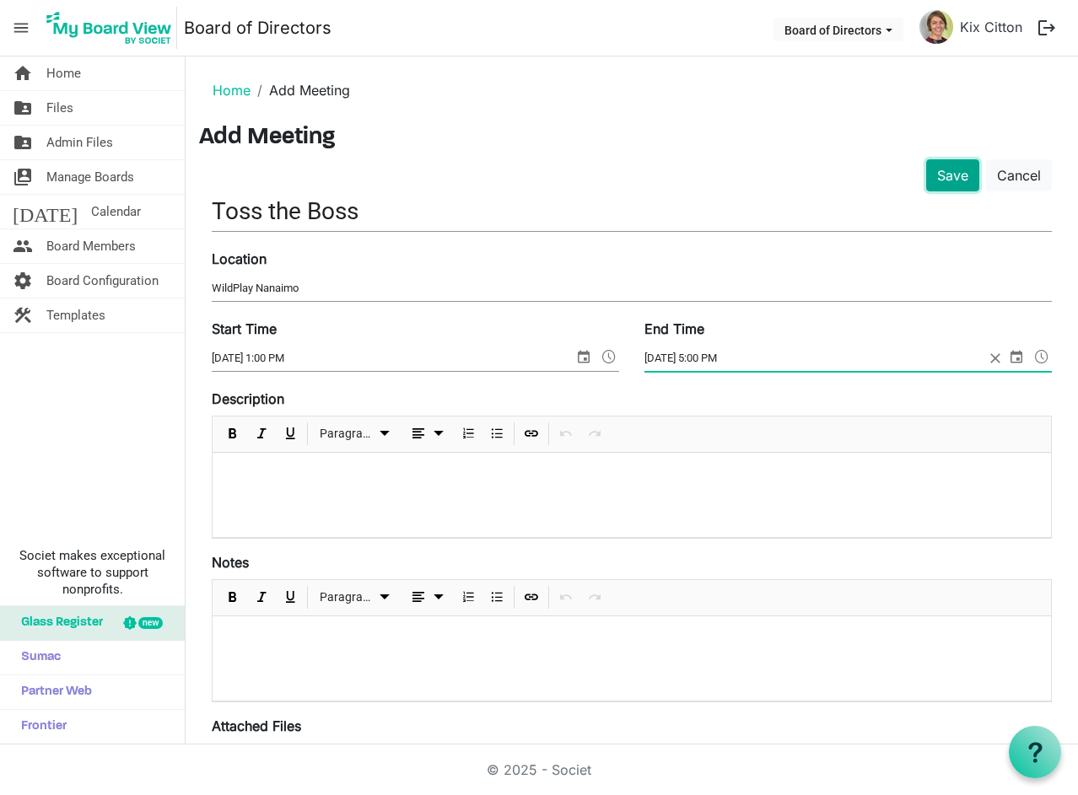
click at [942, 171] on button "Save" at bounding box center [952, 175] width 53 height 32
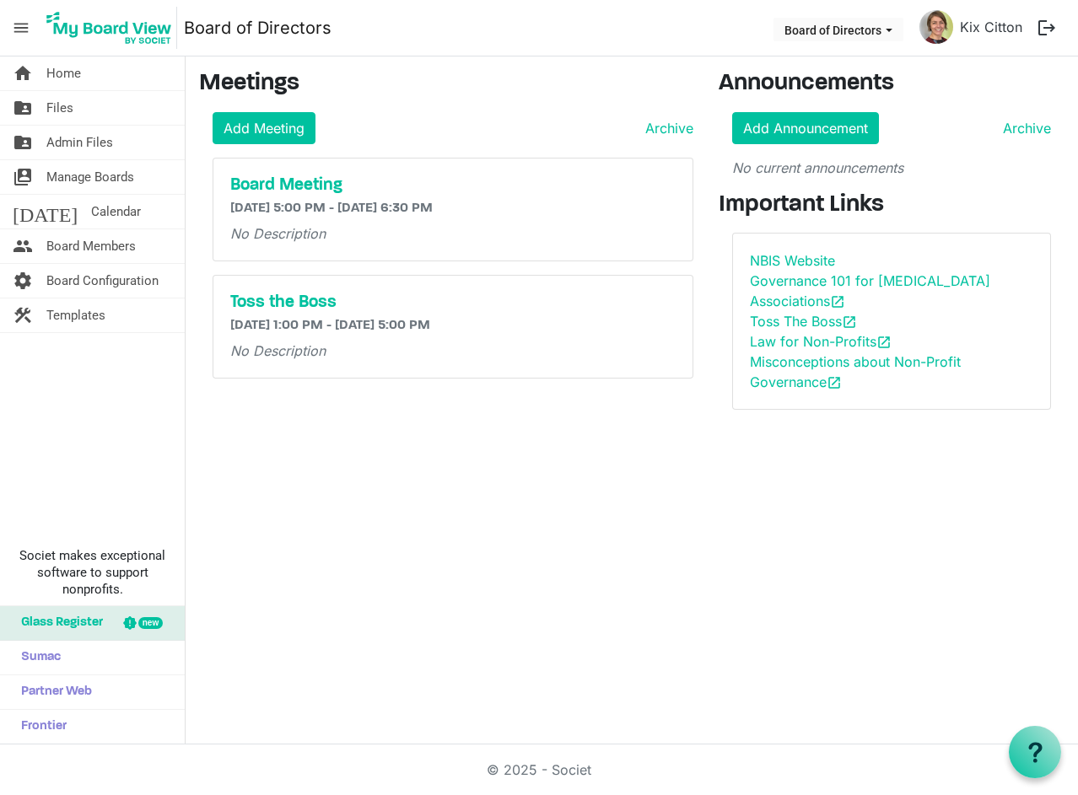
click at [505, 30] on nav "menu Board of Directors Board of Directors Kix Citton logout" at bounding box center [539, 28] width 1078 height 57
click at [249, 125] on link "Add Meeting" at bounding box center [264, 128] width 103 height 32
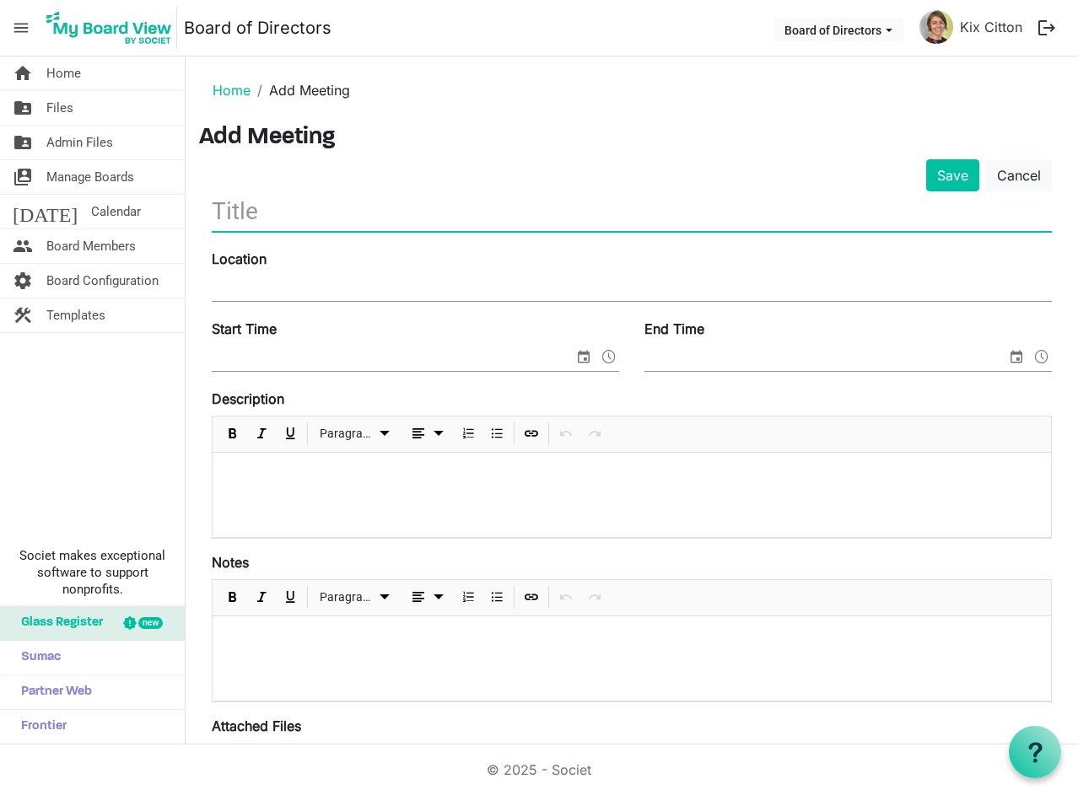
click at [248, 218] on input "text" at bounding box center [632, 211] width 840 height 40
type input "Board Meeting"
click at [574, 356] on span "select" at bounding box center [584, 357] width 20 height 22
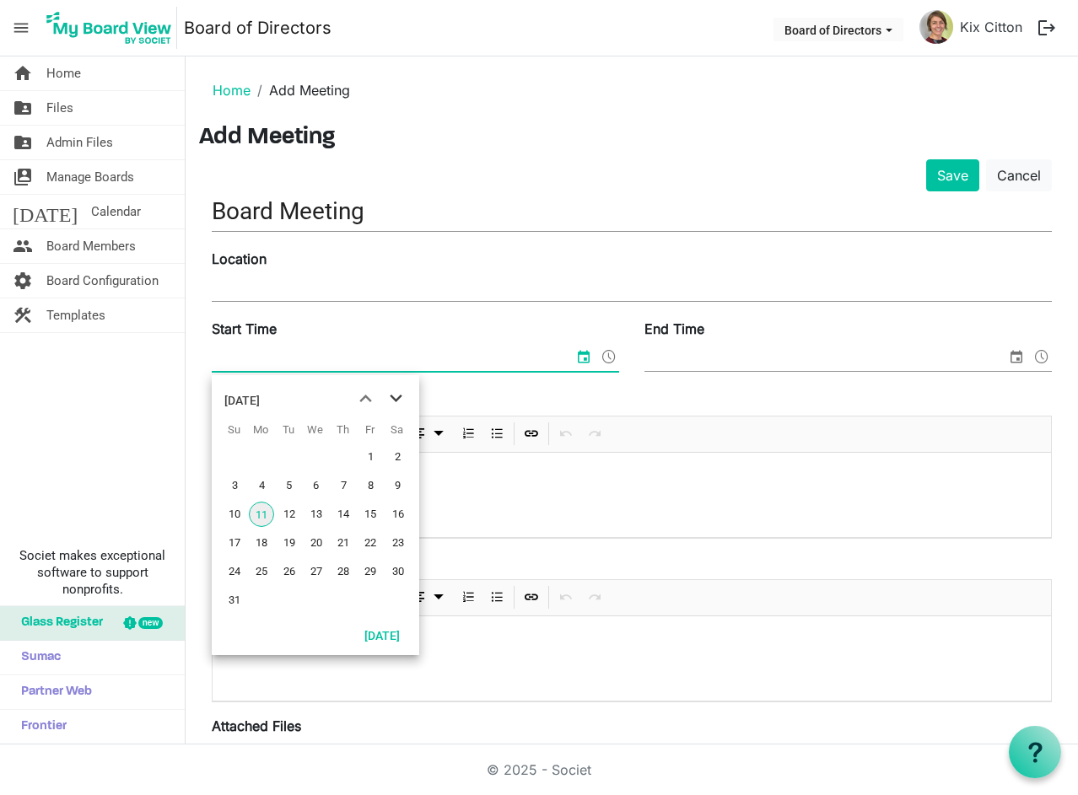
click at [391, 401] on span "next month" at bounding box center [396, 399] width 30 height 30
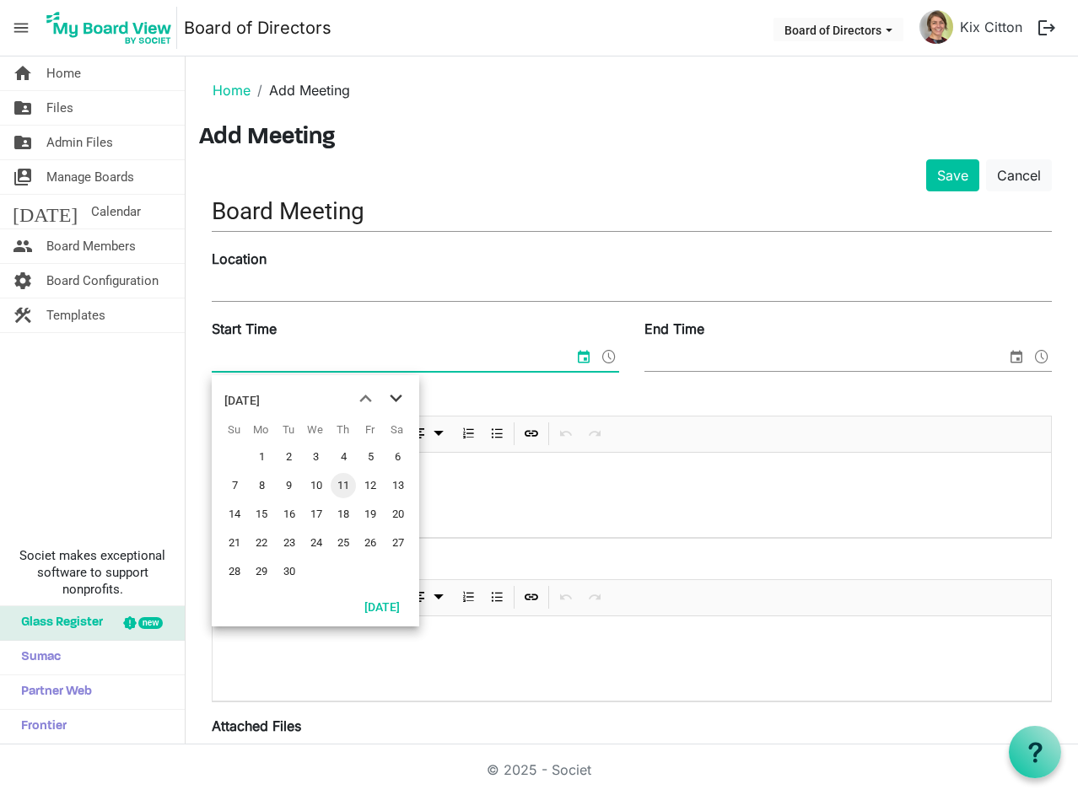
click at [391, 401] on span "next month" at bounding box center [396, 399] width 30 height 30
click at [396, 406] on span "next month" at bounding box center [396, 399] width 30 height 30
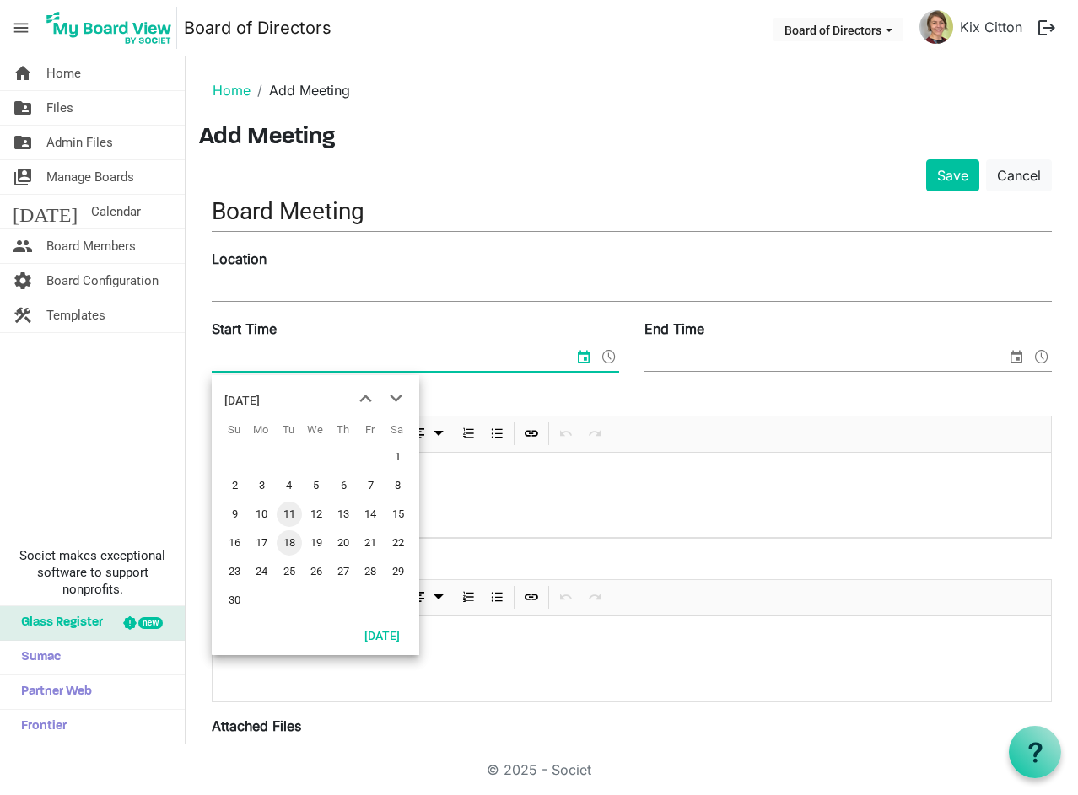
click at [294, 543] on span "18" at bounding box center [289, 543] width 25 height 25
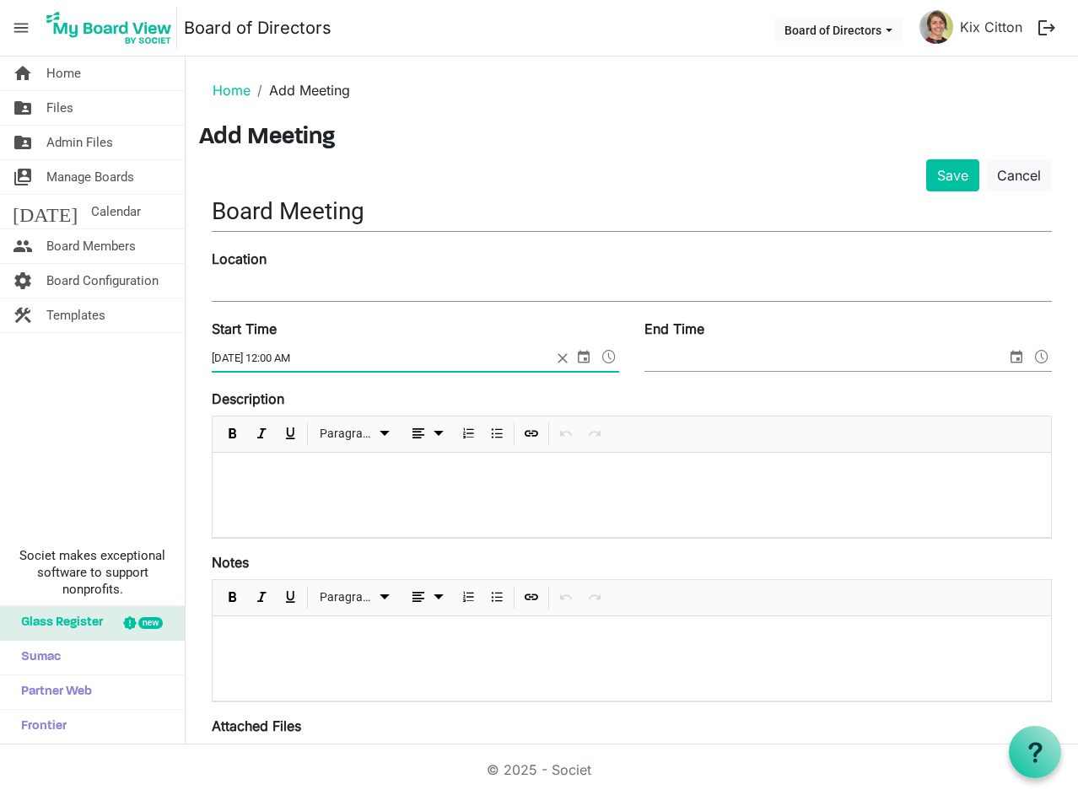
click at [602, 352] on span at bounding box center [609, 357] width 20 height 22
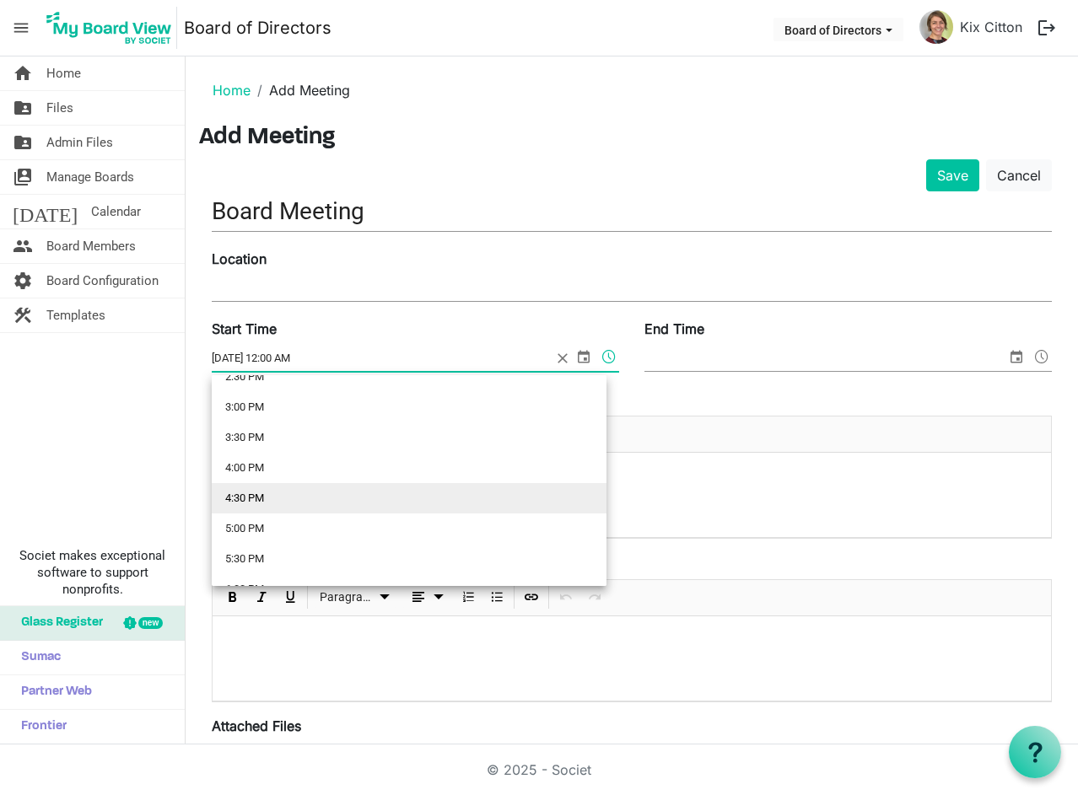
scroll to position [1012, 0]
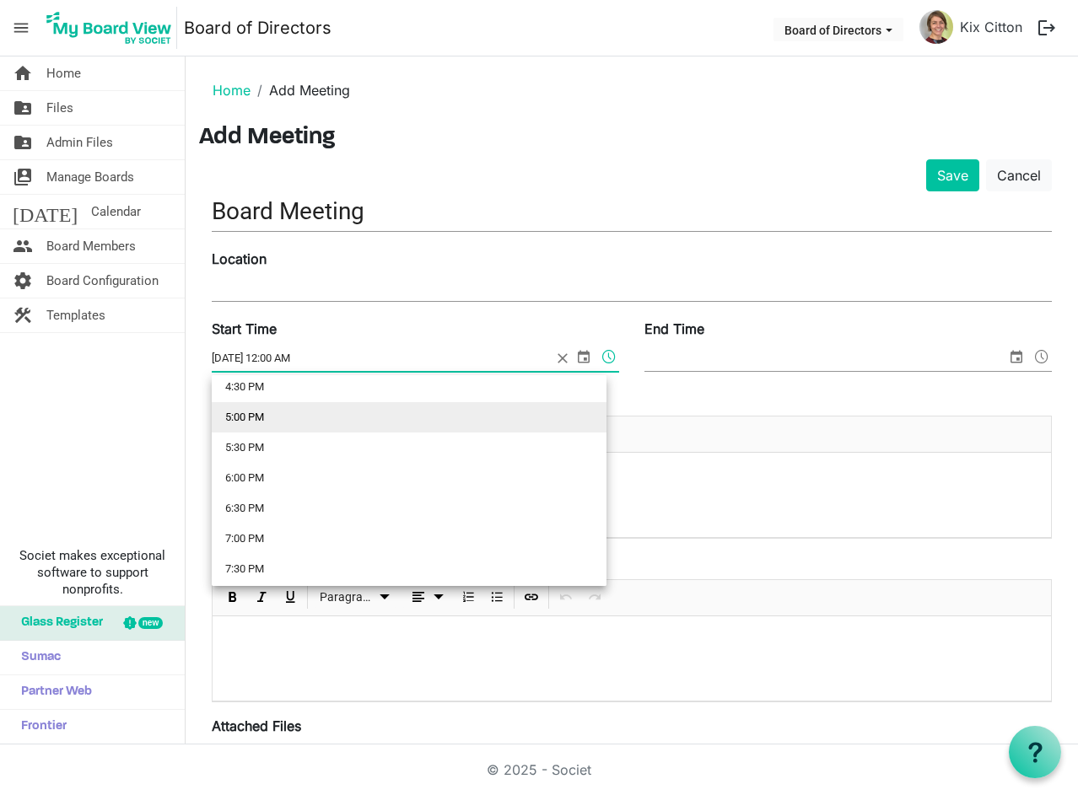
click at [258, 412] on li "5:00 PM" at bounding box center [409, 417] width 395 height 30
type input "11/18/2025 5:00 PM"
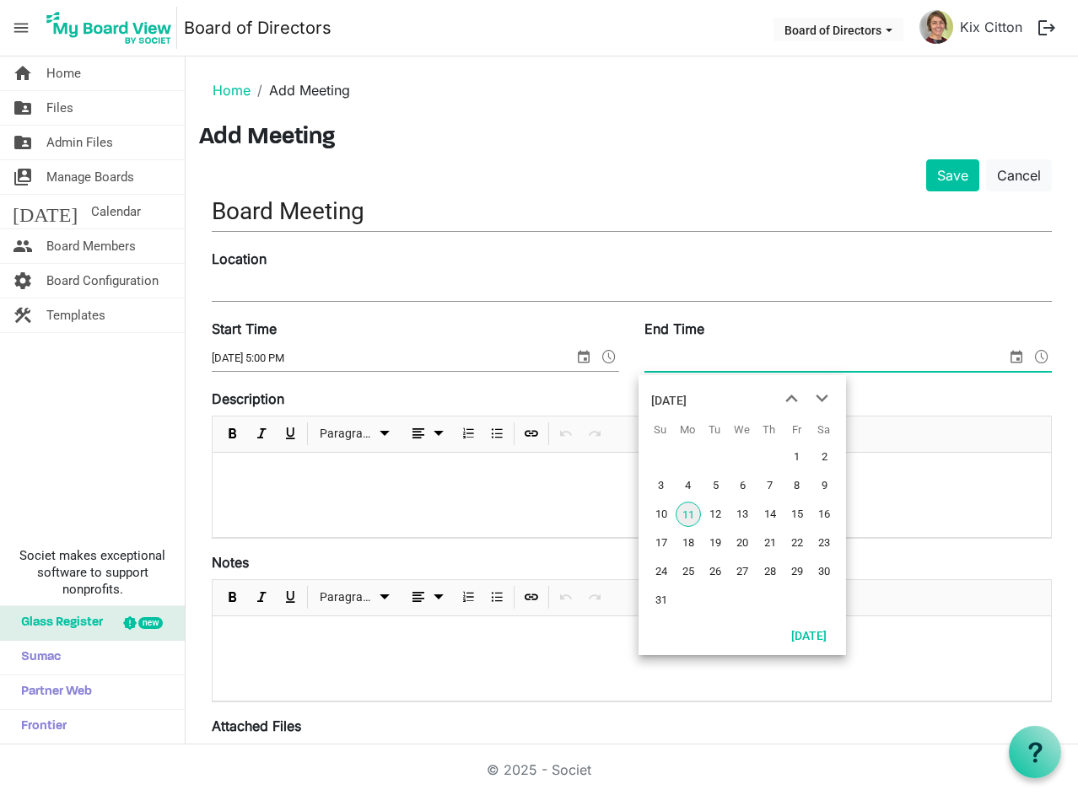
click at [1006, 355] on span "select" at bounding box center [1016, 357] width 20 height 22
click at [821, 392] on span "next month" at bounding box center [822, 399] width 30 height 30
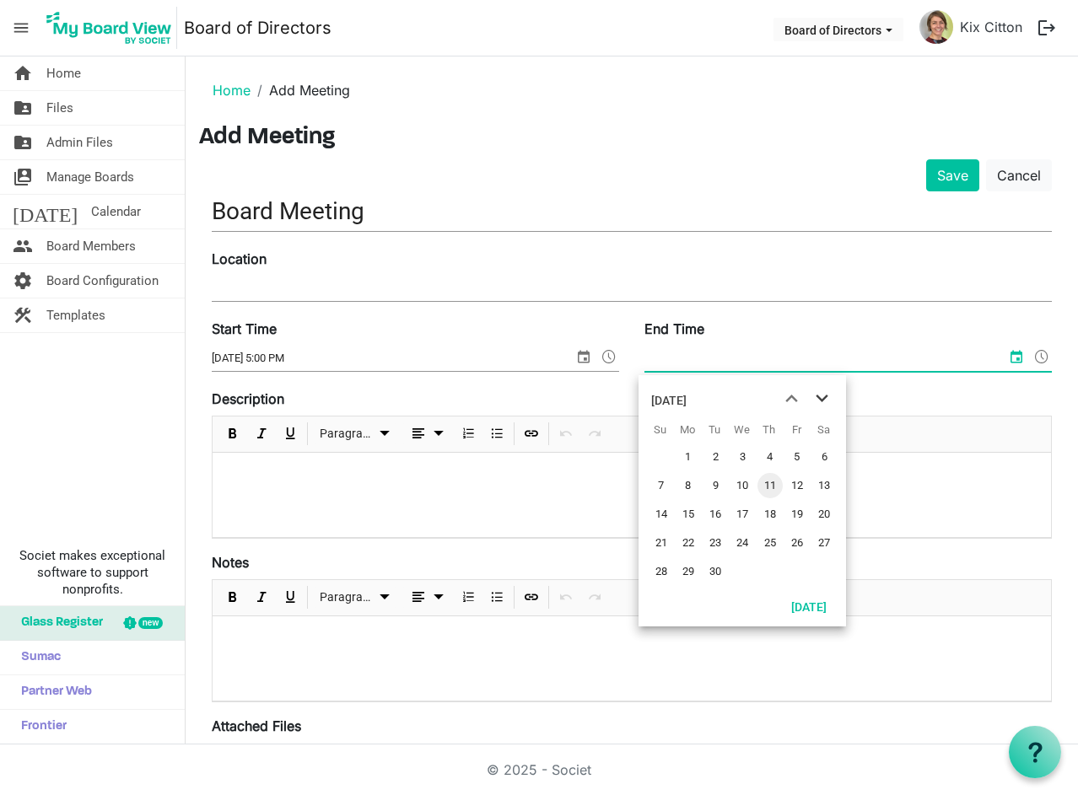
click at [821, 392] on span "next month" at bounding box center [822, 399] width 30 height 30
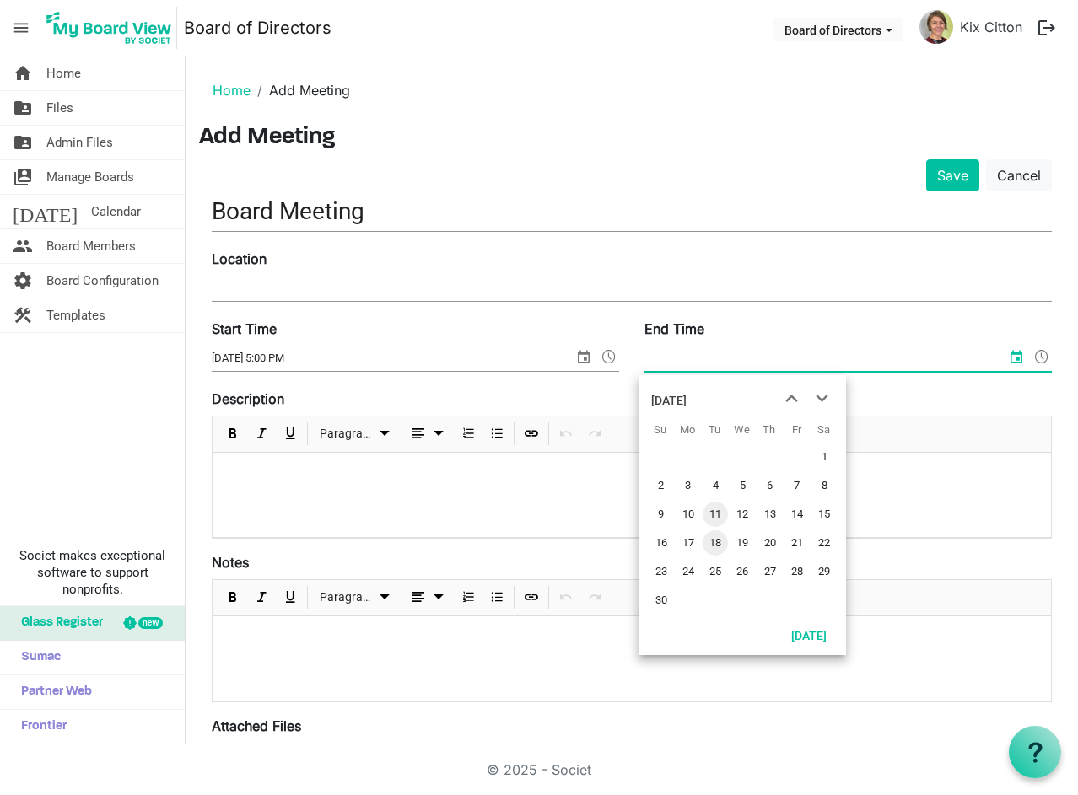
click at [709, 542] on span "18" at bounding box center [715, 543] width 25 height 25
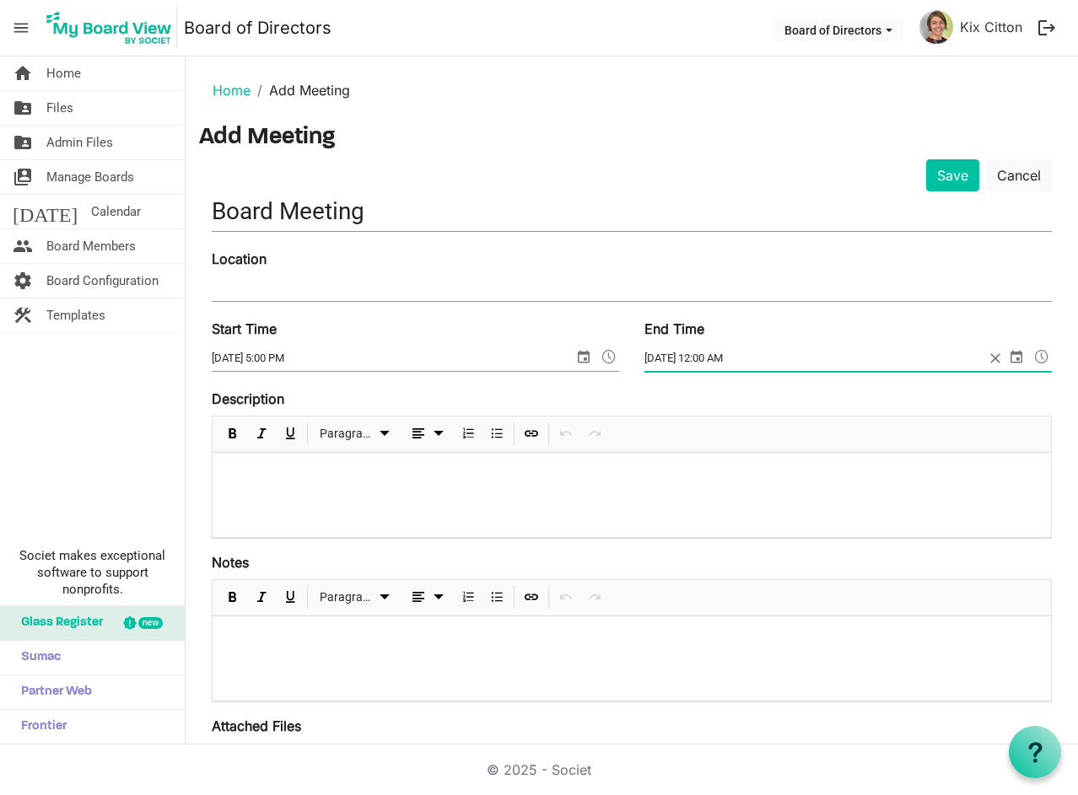
click at [1032, 353] on span at bounding box center [1042, 357] width 20 height 22
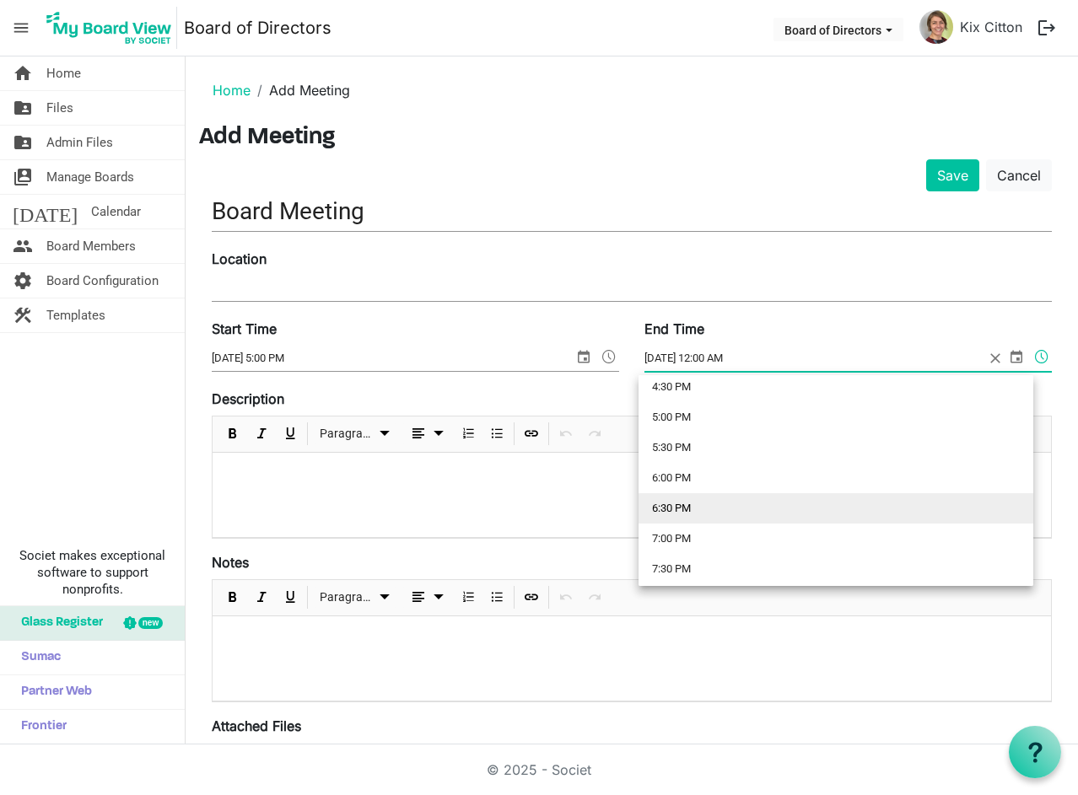
click at [677, 509] on li "6:30 PM" at bounding box center [836, 508] width 395 height 30
type input "11/18/2025 6:30 PM"
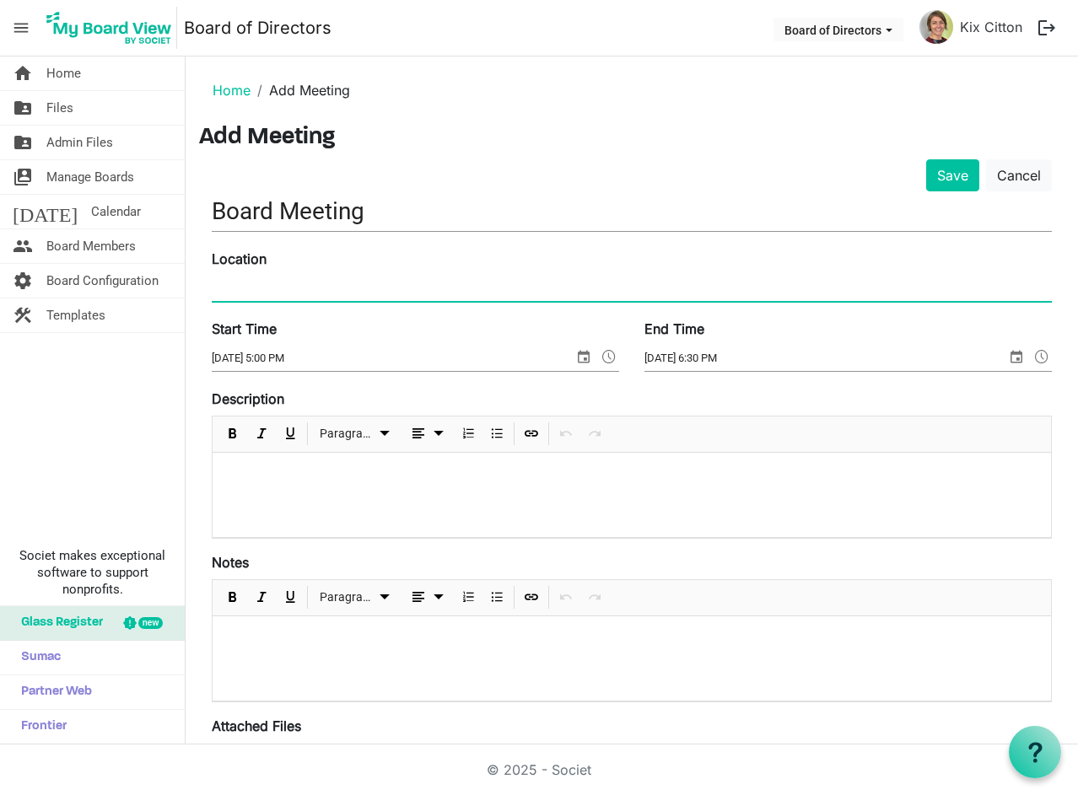
click at [286, 288] on input "Location" at bounding box center [632, 288] width 840 height 25
type input "North Nanaimo - Location to be confirmed"
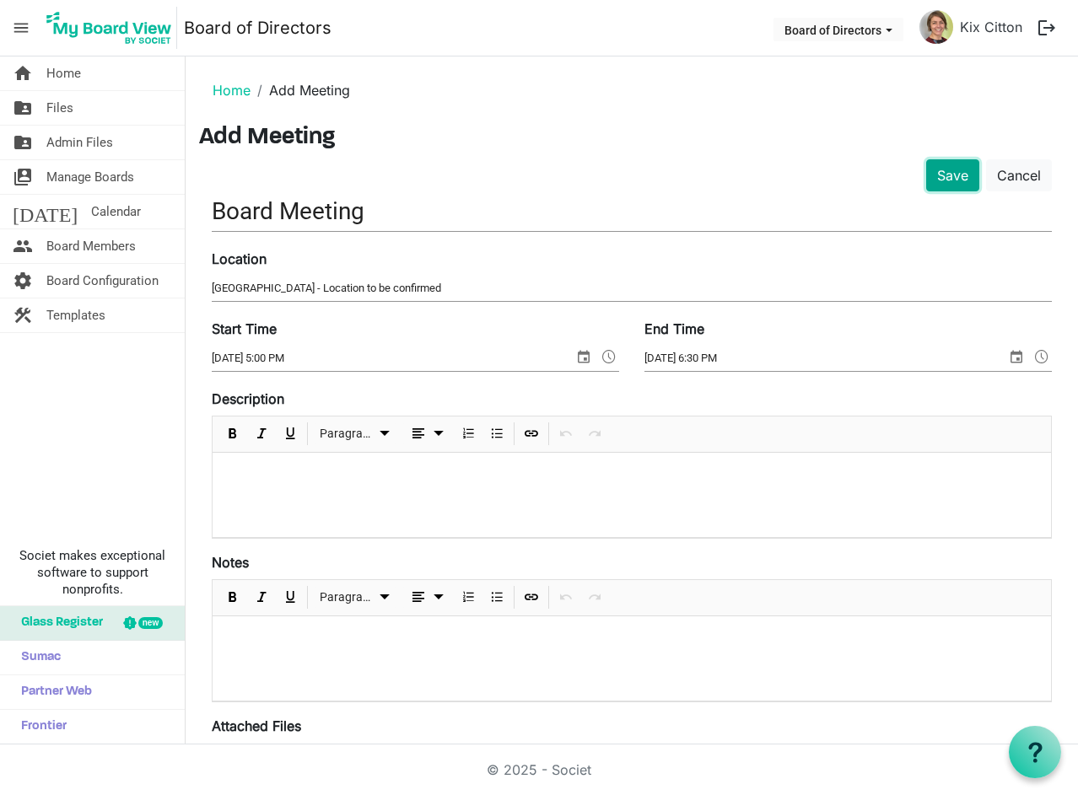
click at [940, 175] on button "Save" at bounding box center [952, 175] width 53 height 32
